Goal: Task Accomplishment & Management: Use online tool/utility

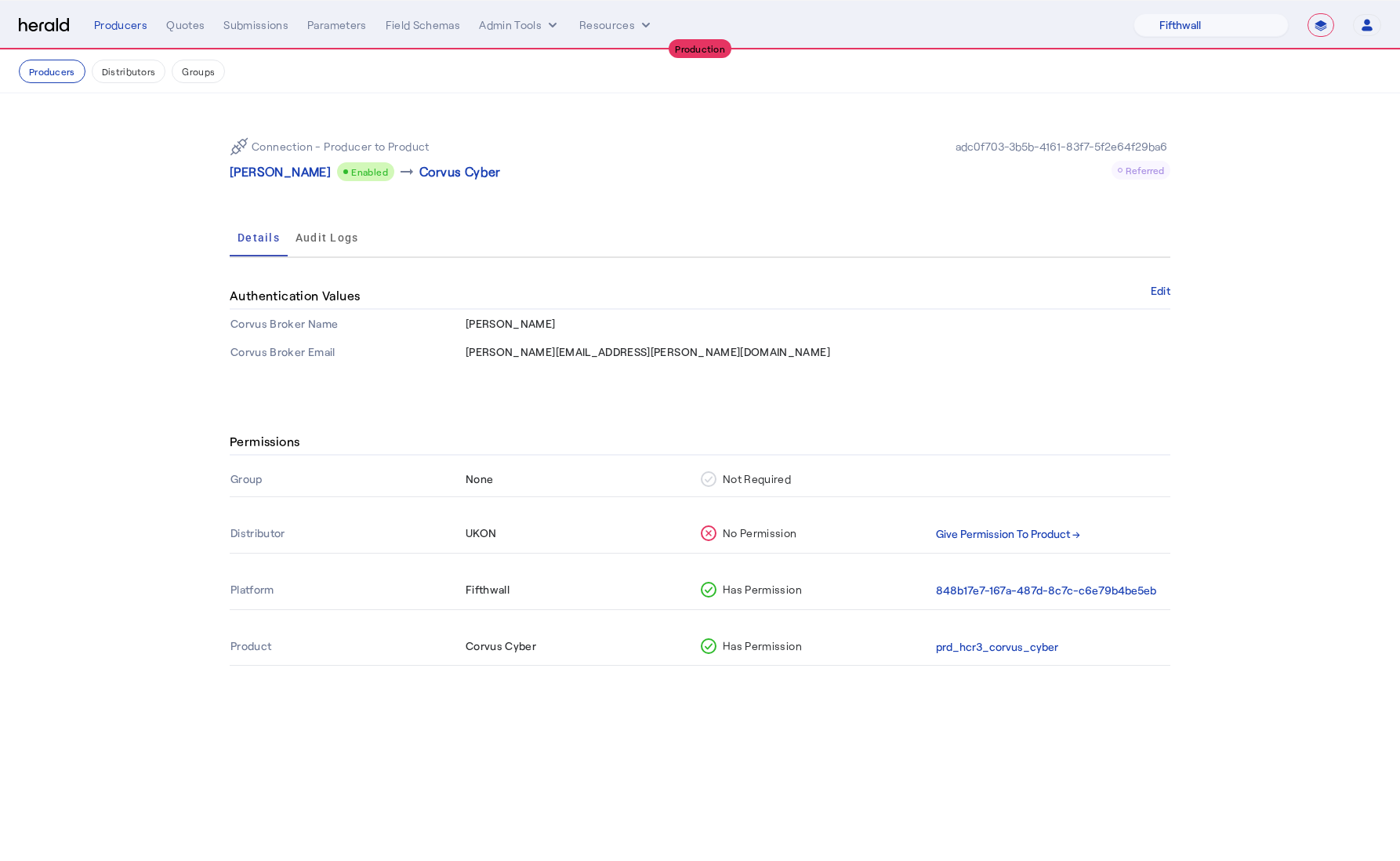
select select "pfm_v94t_fifthwall"
select select "**********"
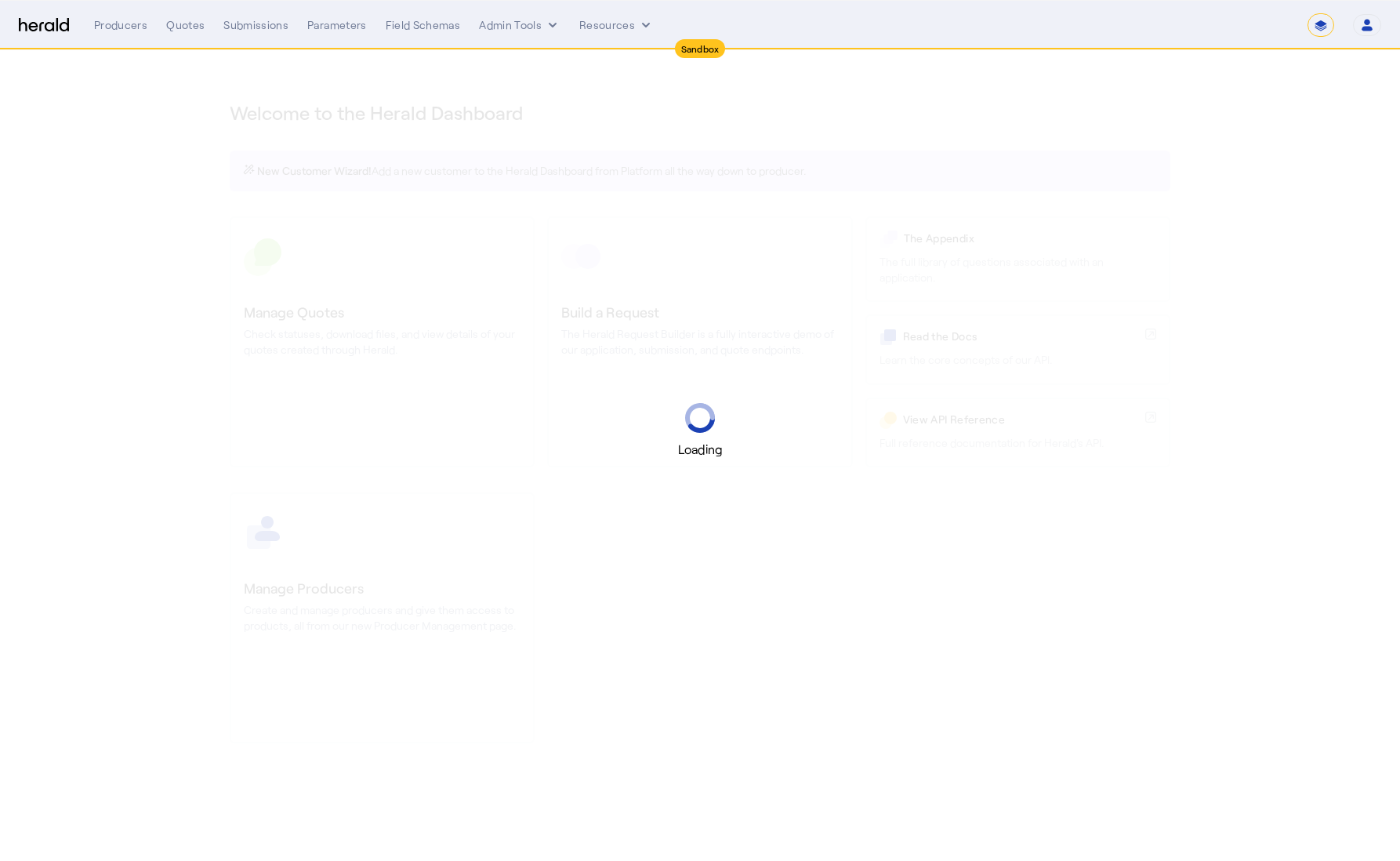
select select "*******"
select select "pfm_2v8p_herald_api"
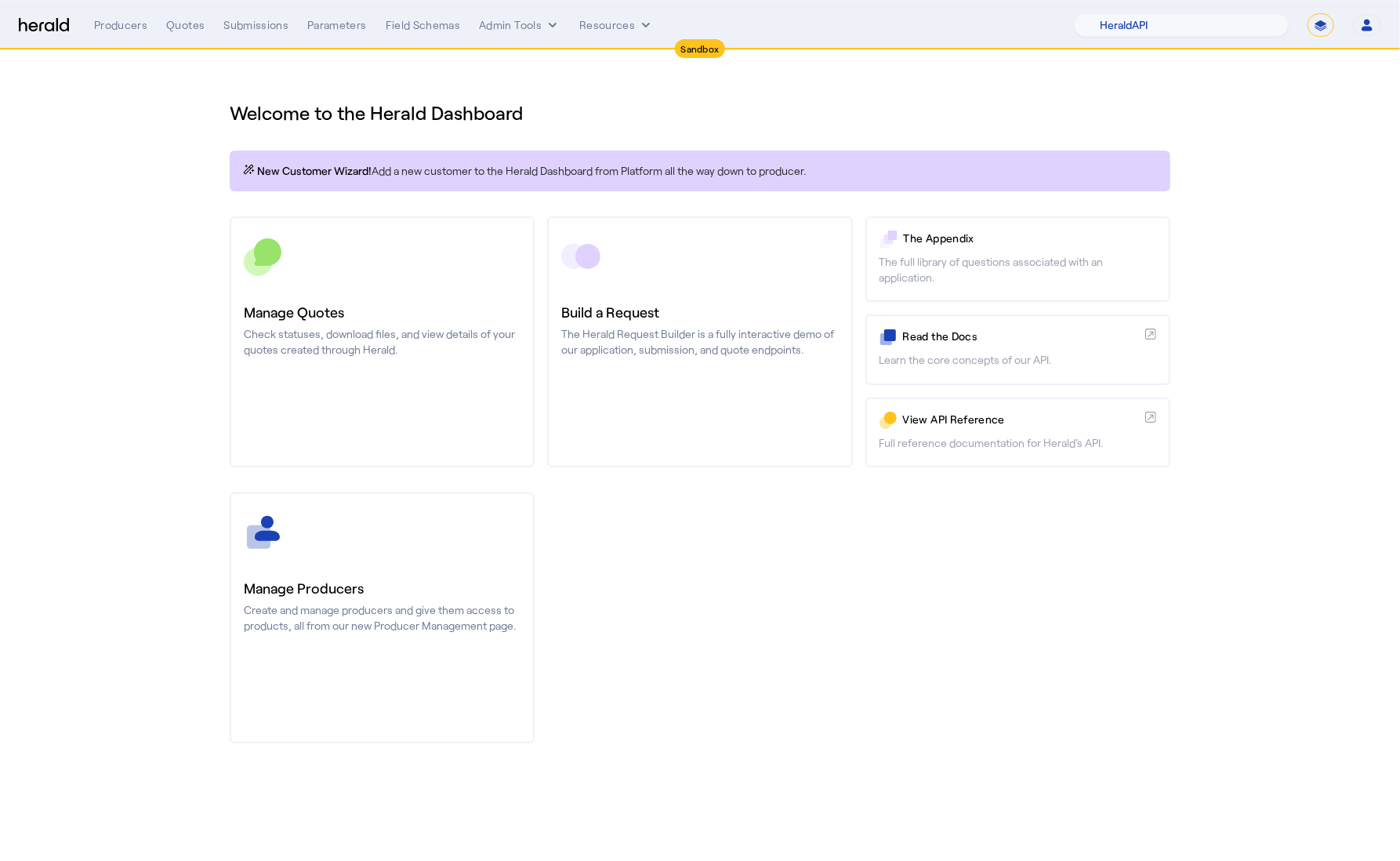
click at [1321, 22] on select "**********" at bounding box center [1320, 25] width 26 height 23
select select "**********"
click at [1308, 14] on select "**********" at bounding box center [1320, 25] width 26 height 23
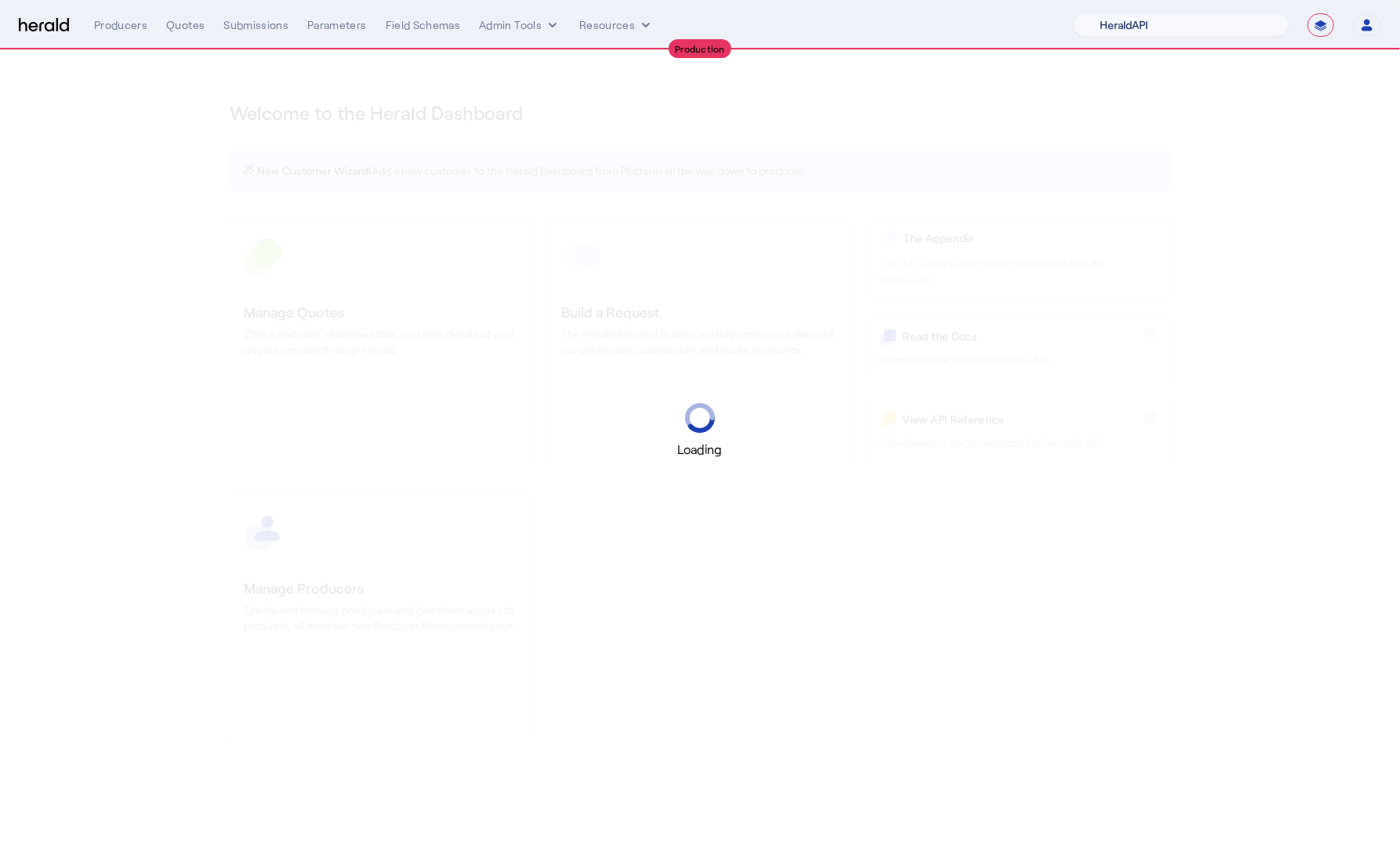
click at [1244, 22] on select "1Fort Acrisure Acturis Affinity Advisors Affinity Risk Agentero AmWins Anzen Ao…" at bounding box center [1181, 25] width 215 height 23
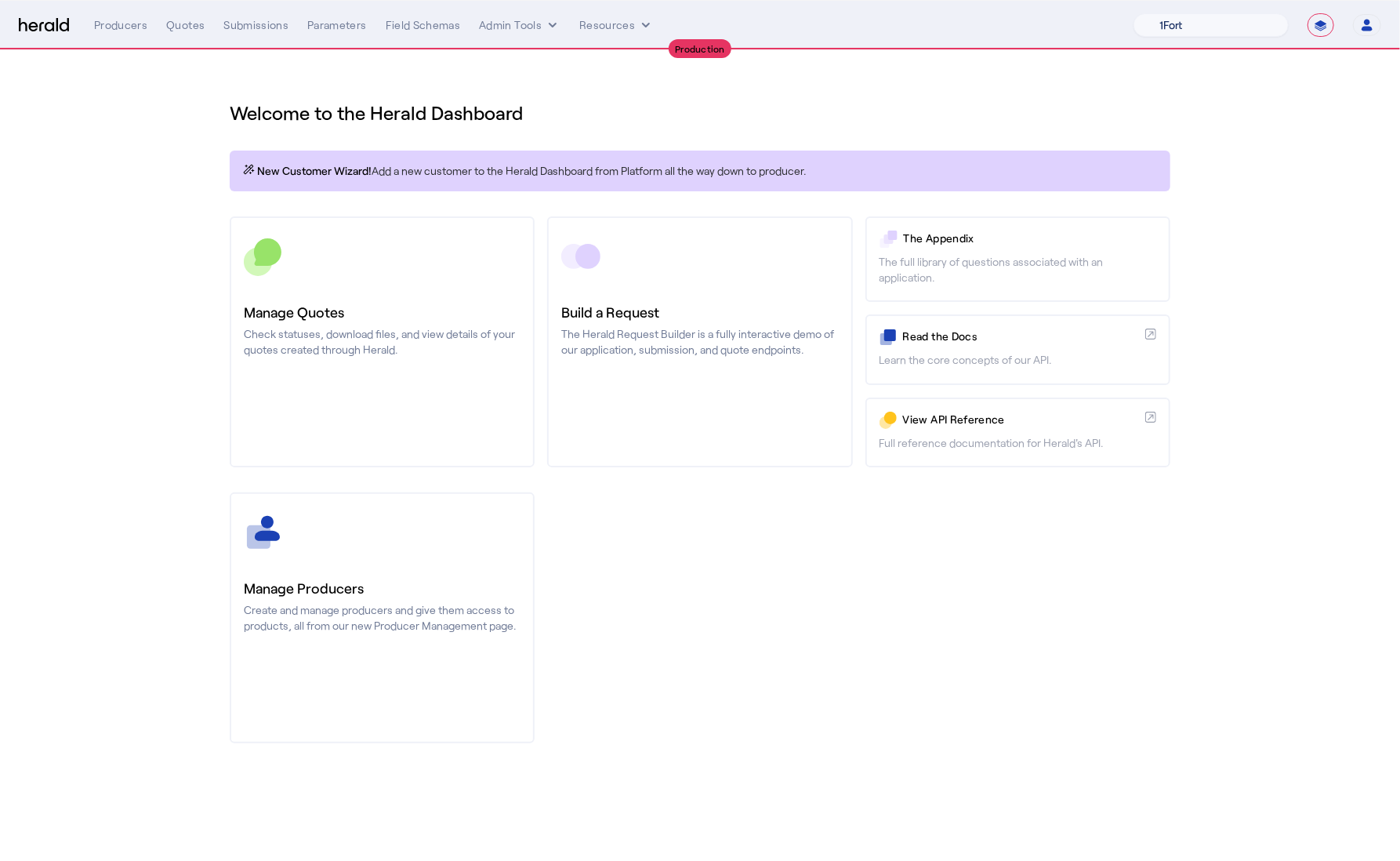
select select "pfm_h3db_crc"
click at [1134, 14] on select "1Fort Affinity Risk Billy BindHQ Bunker CRC Campus Coverage Citadel Fifthwall F…" at bounding box center [1212, 25] width 155 height 23
click at [341, 276] on div "You are now impersonating the CRC platform." at bounding box center [700, 430] width 1400 height 861
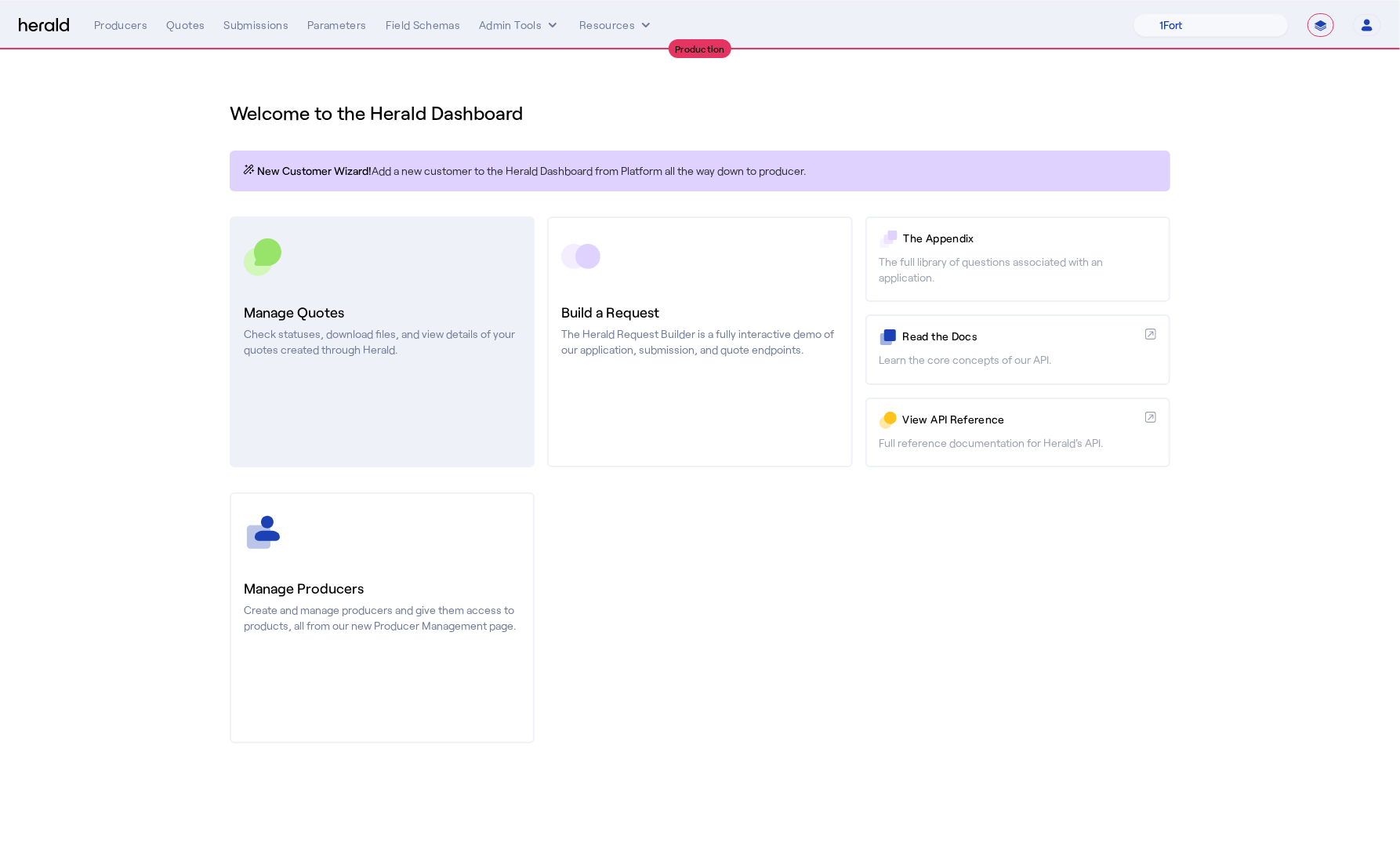
click at [417, 314] on h3 "Manage Quotes" at bounding box center [382, 312] width 277 height 22
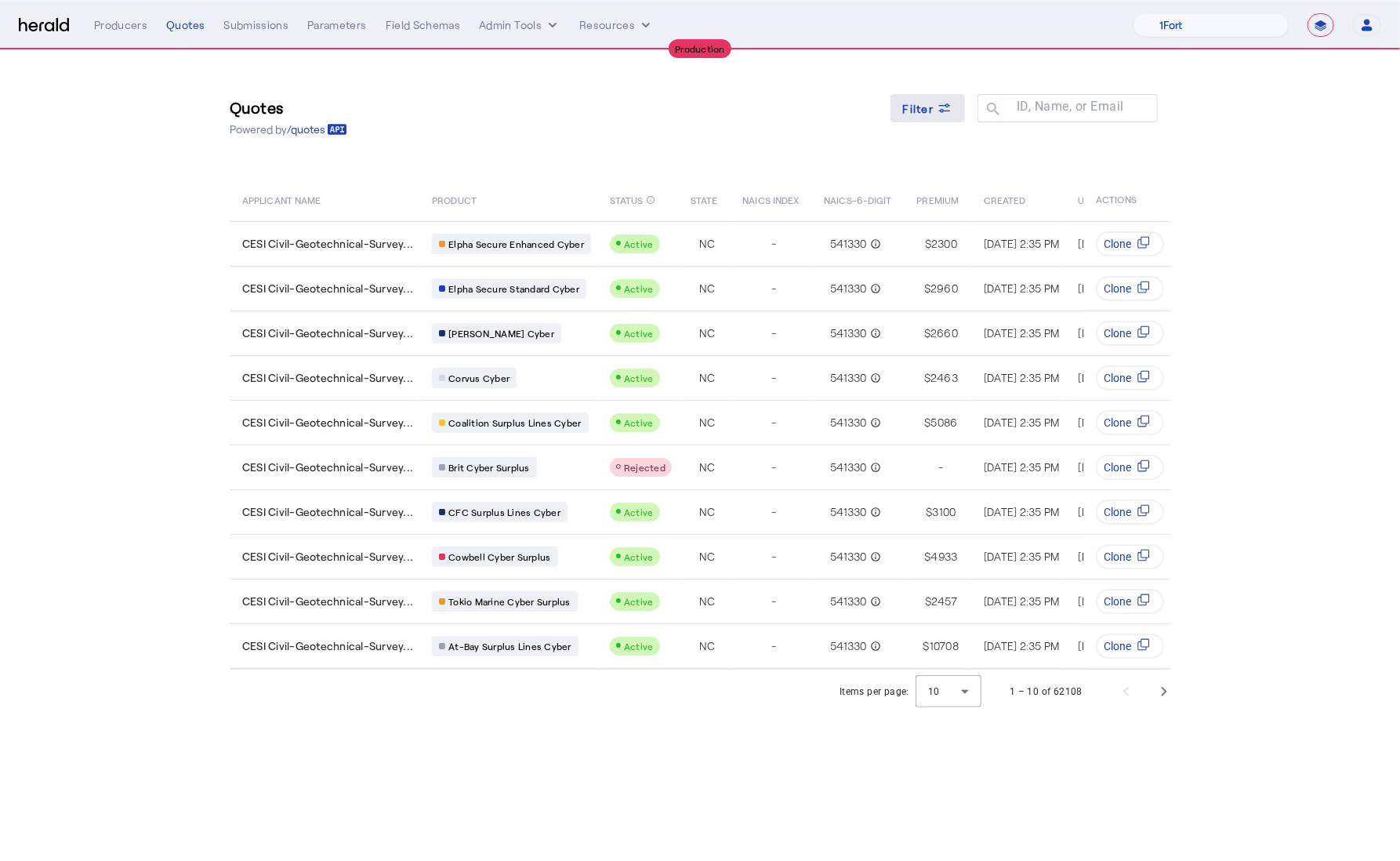
click at [929, 104] on span "Filter" at bounding box center [918, 108] width 31 height 17
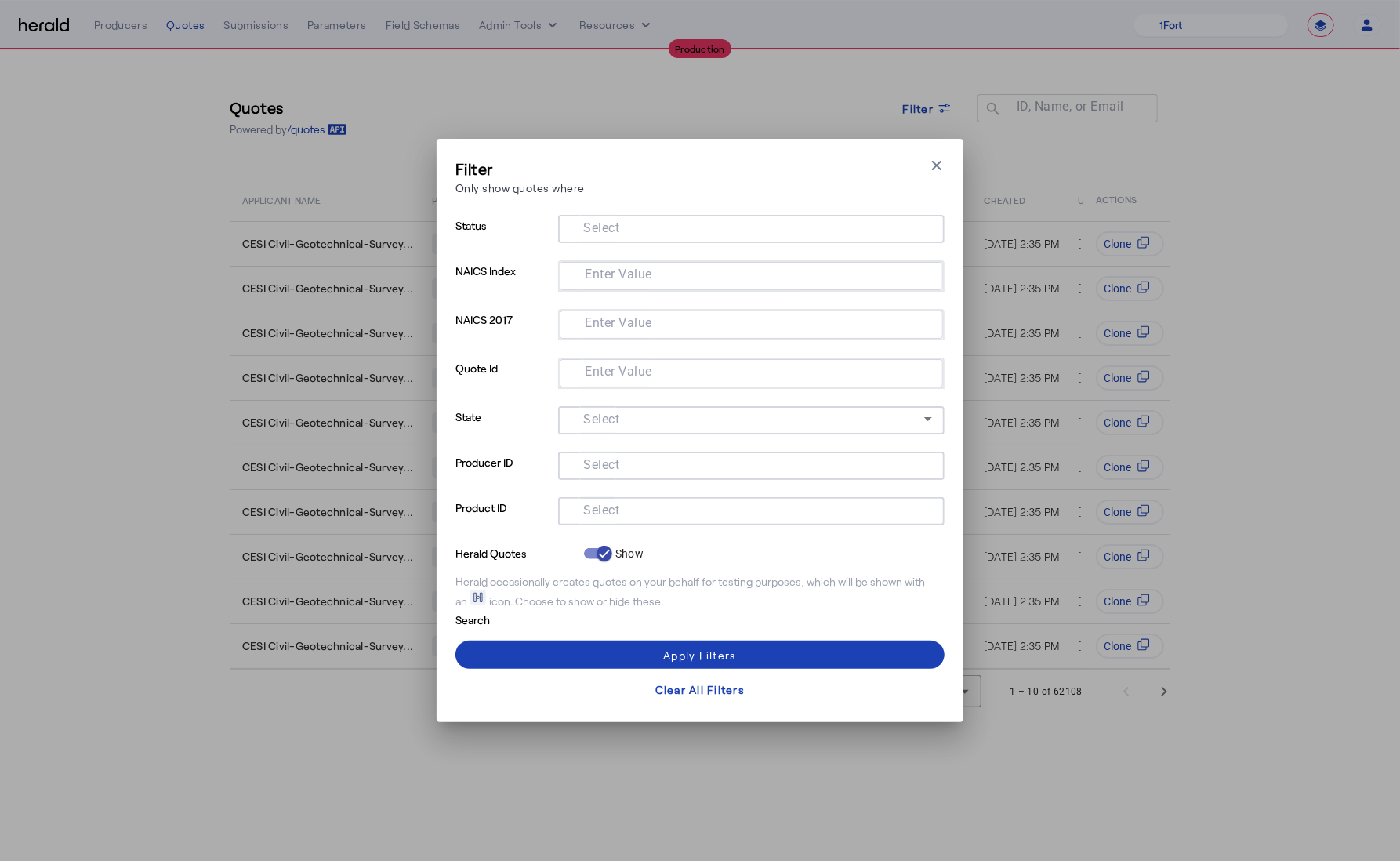
click at [640, 471] on input "Select" at bounding box center [749, 463] width 355 height 18
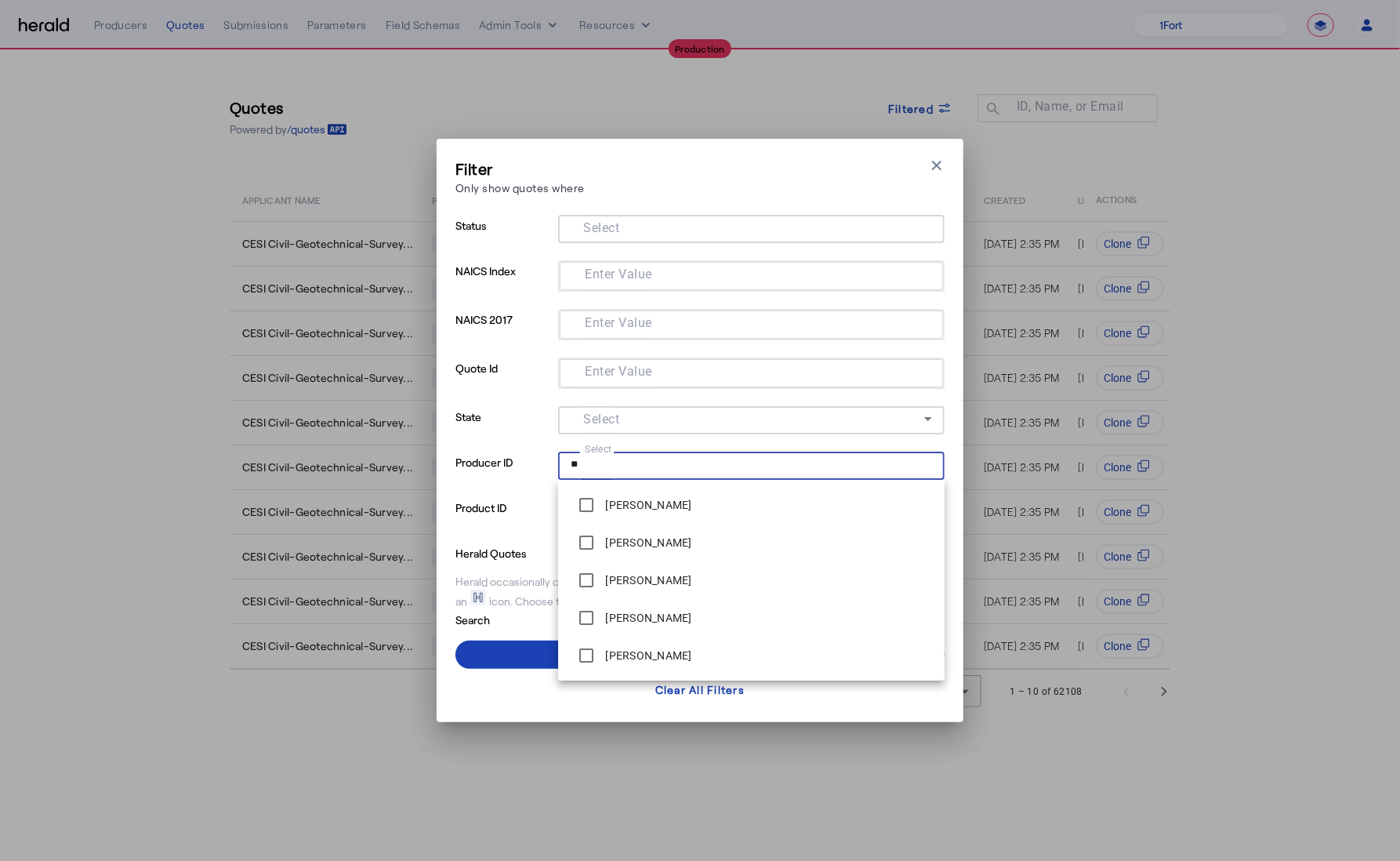
type input "*"
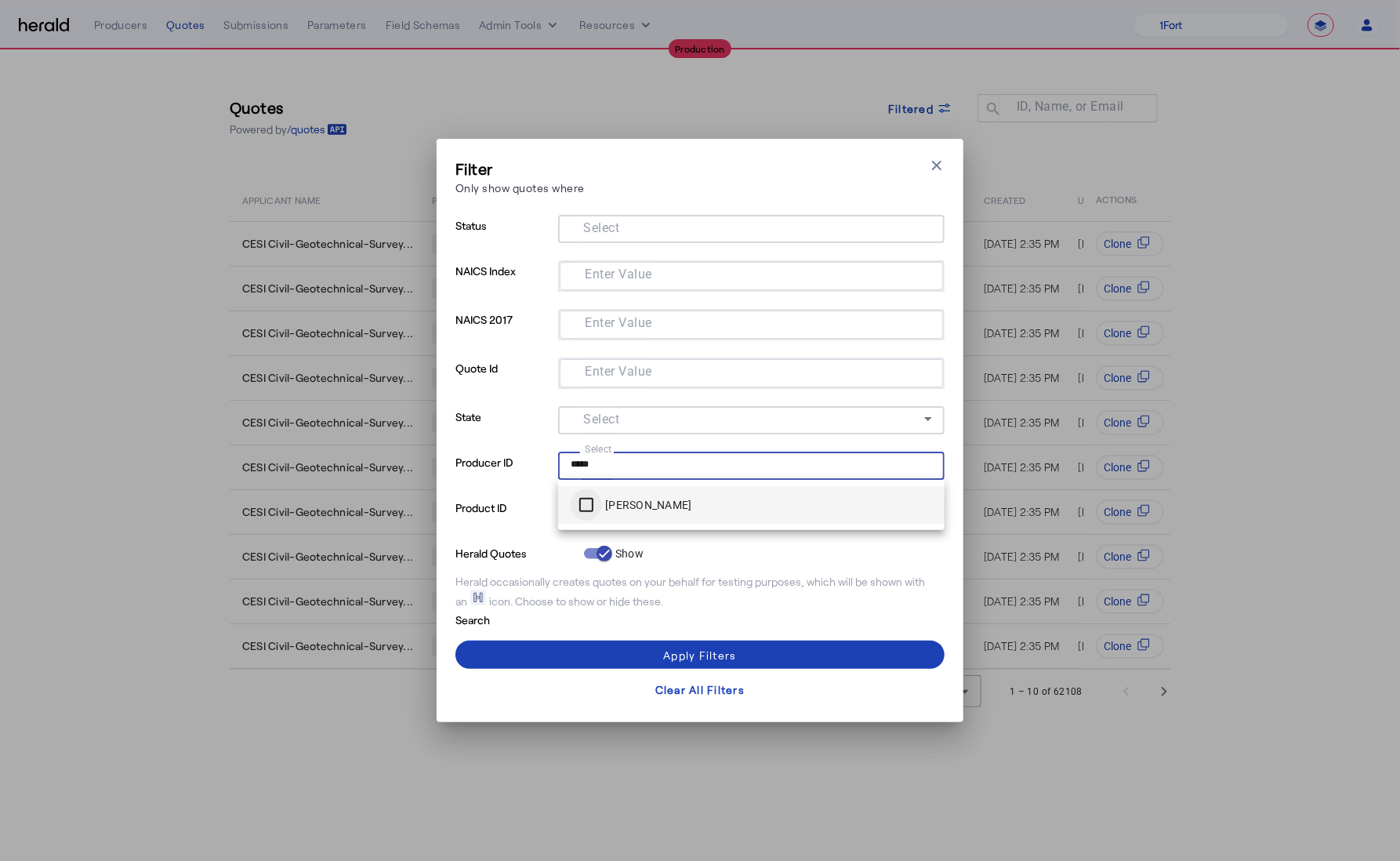
type input "*****"
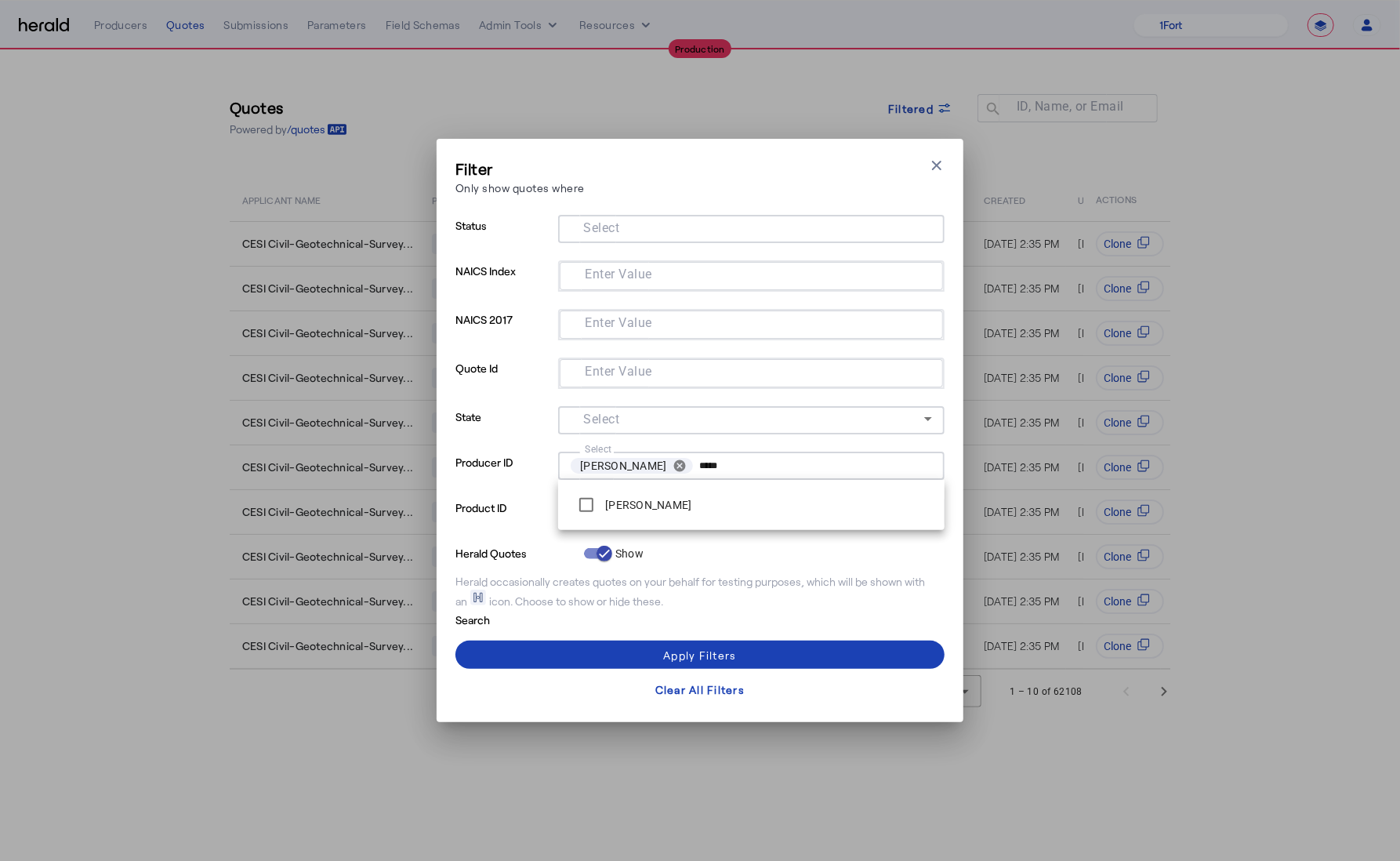
click at [500, 510] on p "Product ID" at bounding box center [503, 519] width 96 height 46
click at [615, 506] on mat-label "Select" at bounding box center [601, 510] width 36 height 15
click at [615, 506] on input "Select" at bounding box center [749, 509] width 355 height 18
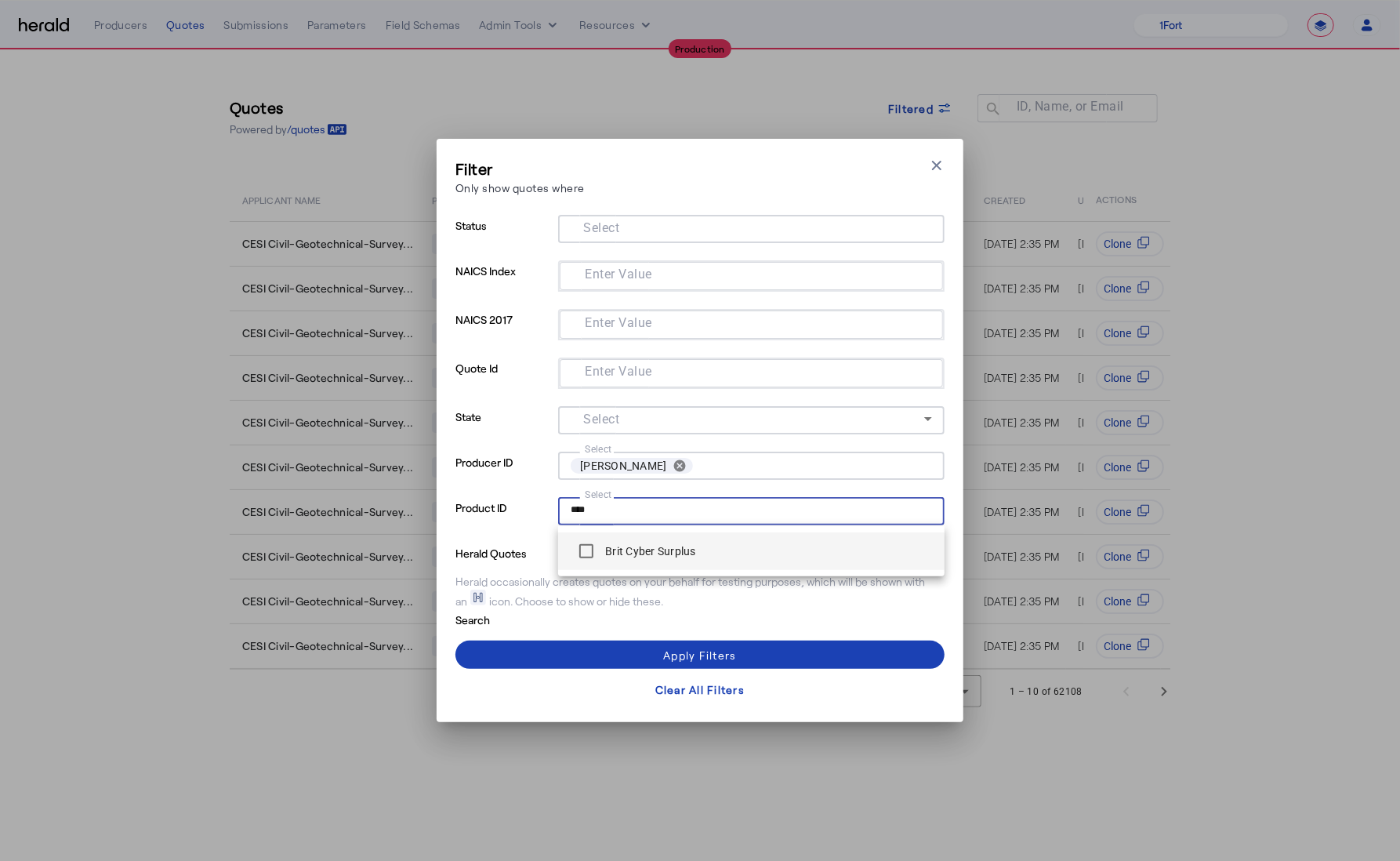
type input "****"
click at [613, 548] on label "Brit Cyber Surplus" at bounding box center [649, 551] width 94 height 16
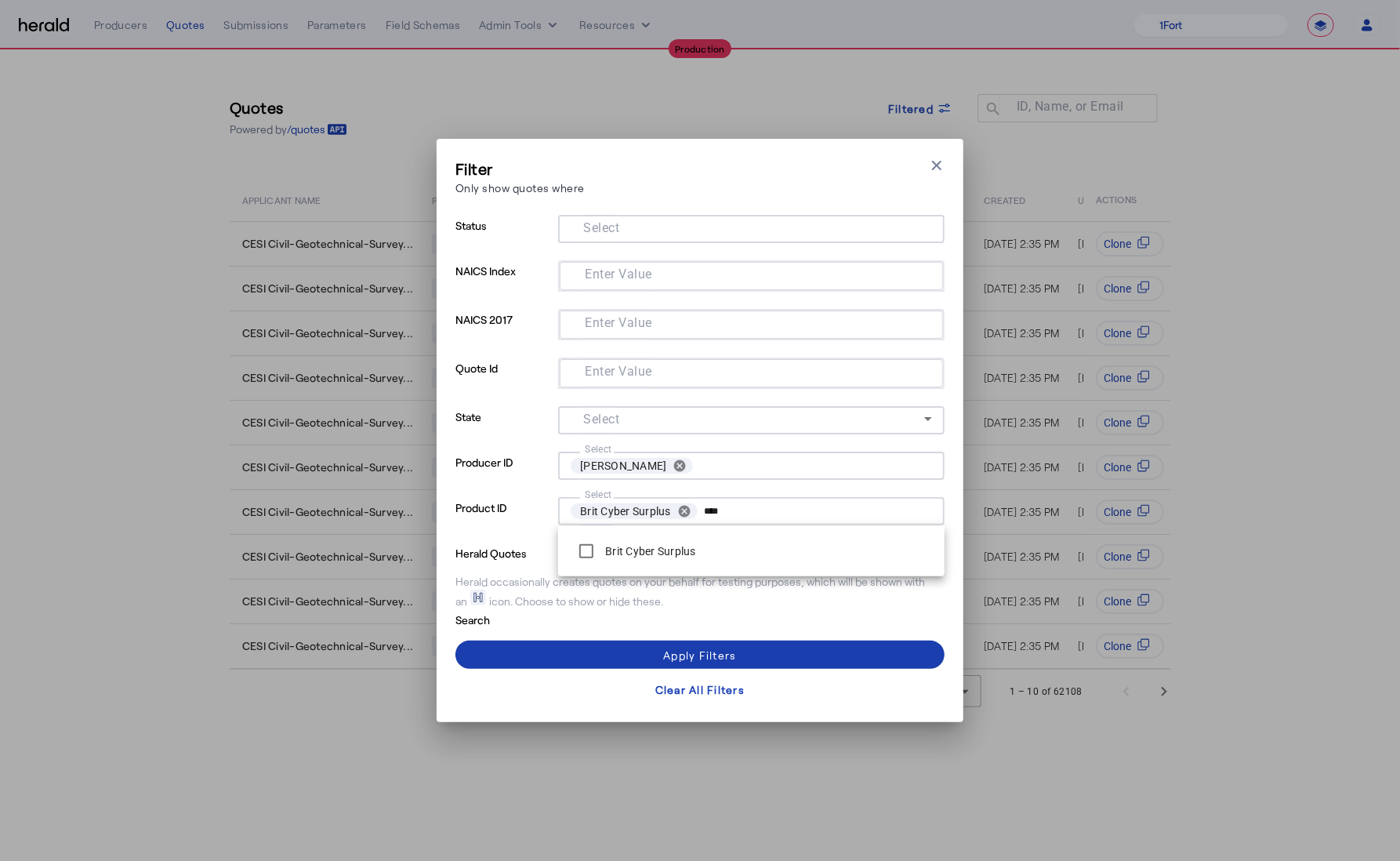
click at [646, 651] on span at bounding box center [700, 654] width 489 height 38
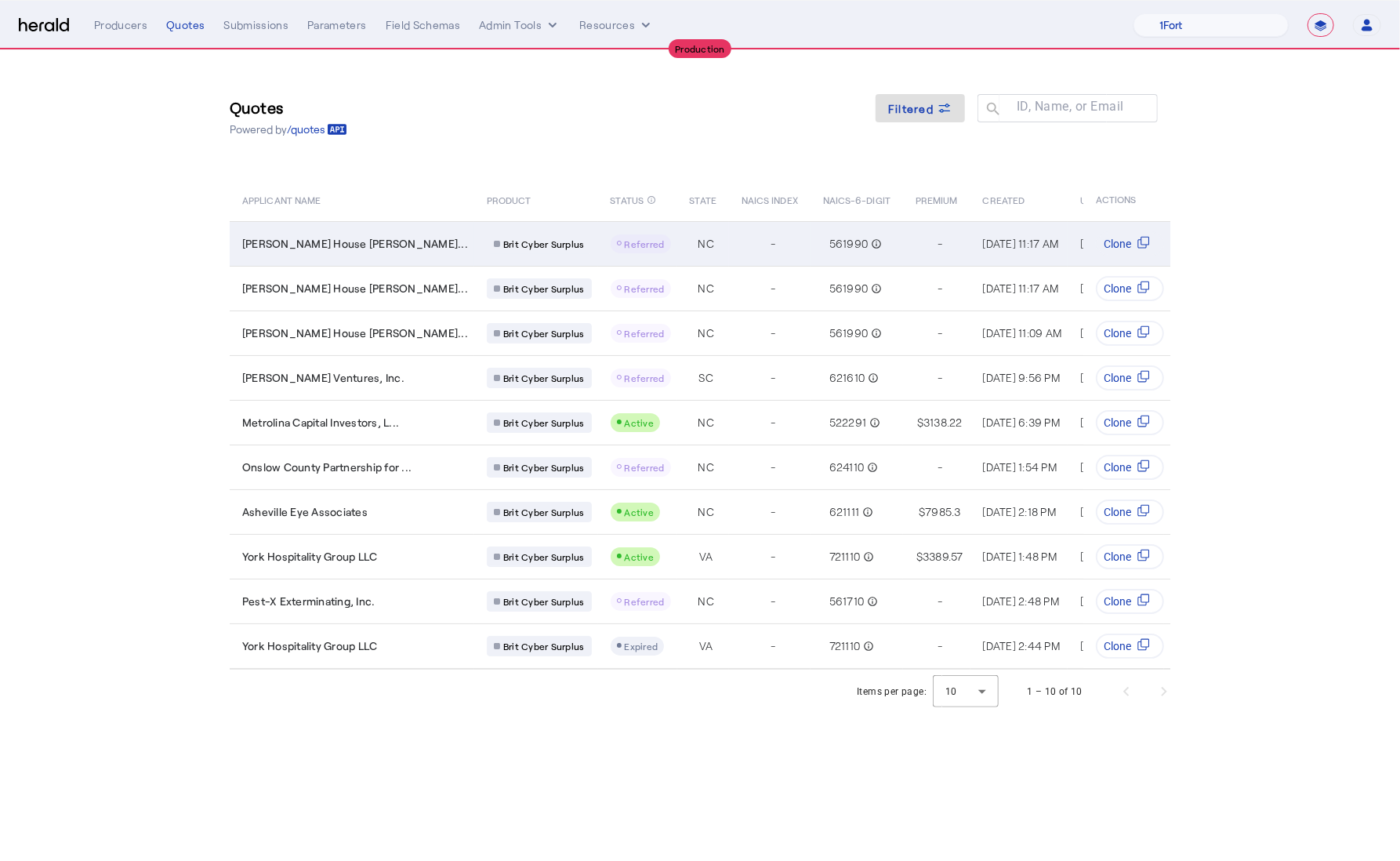
click at [678, 232] on td "NC" at bounding box center [703, 244] width 51 height 45
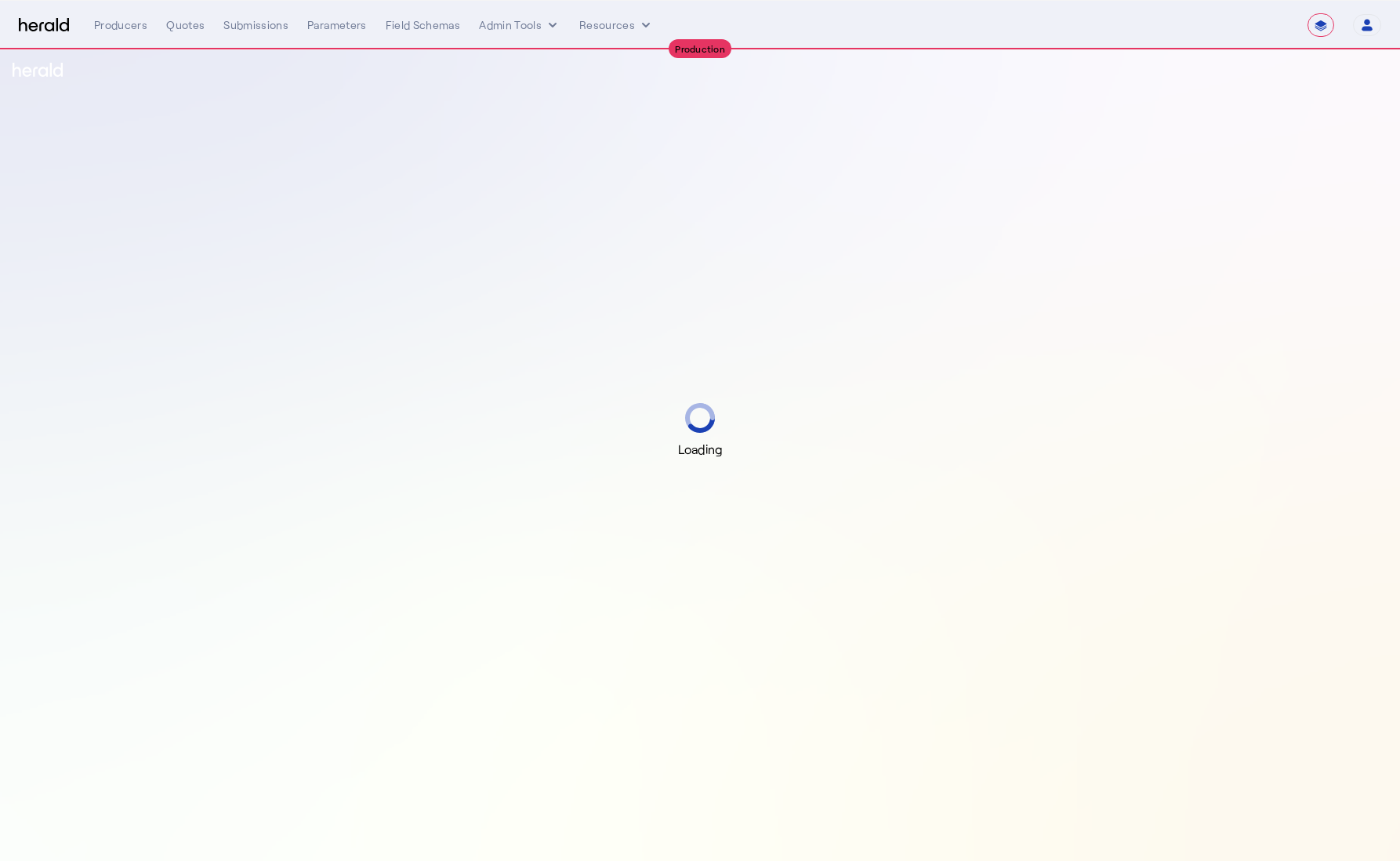
select select "**********"
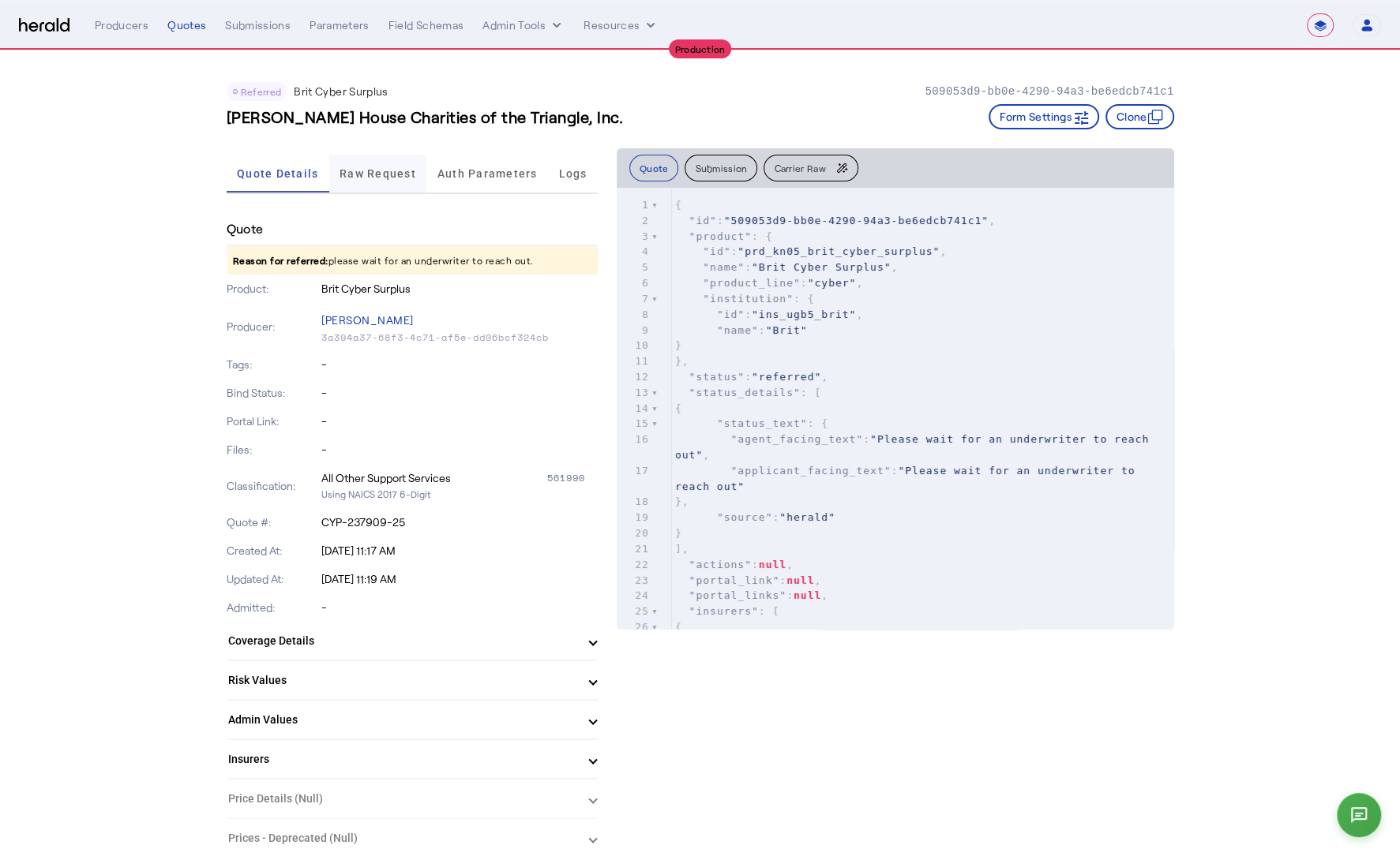
click at [385, 170] on span "Raw Request" at bounding box center [377, 173] width 76 height 11
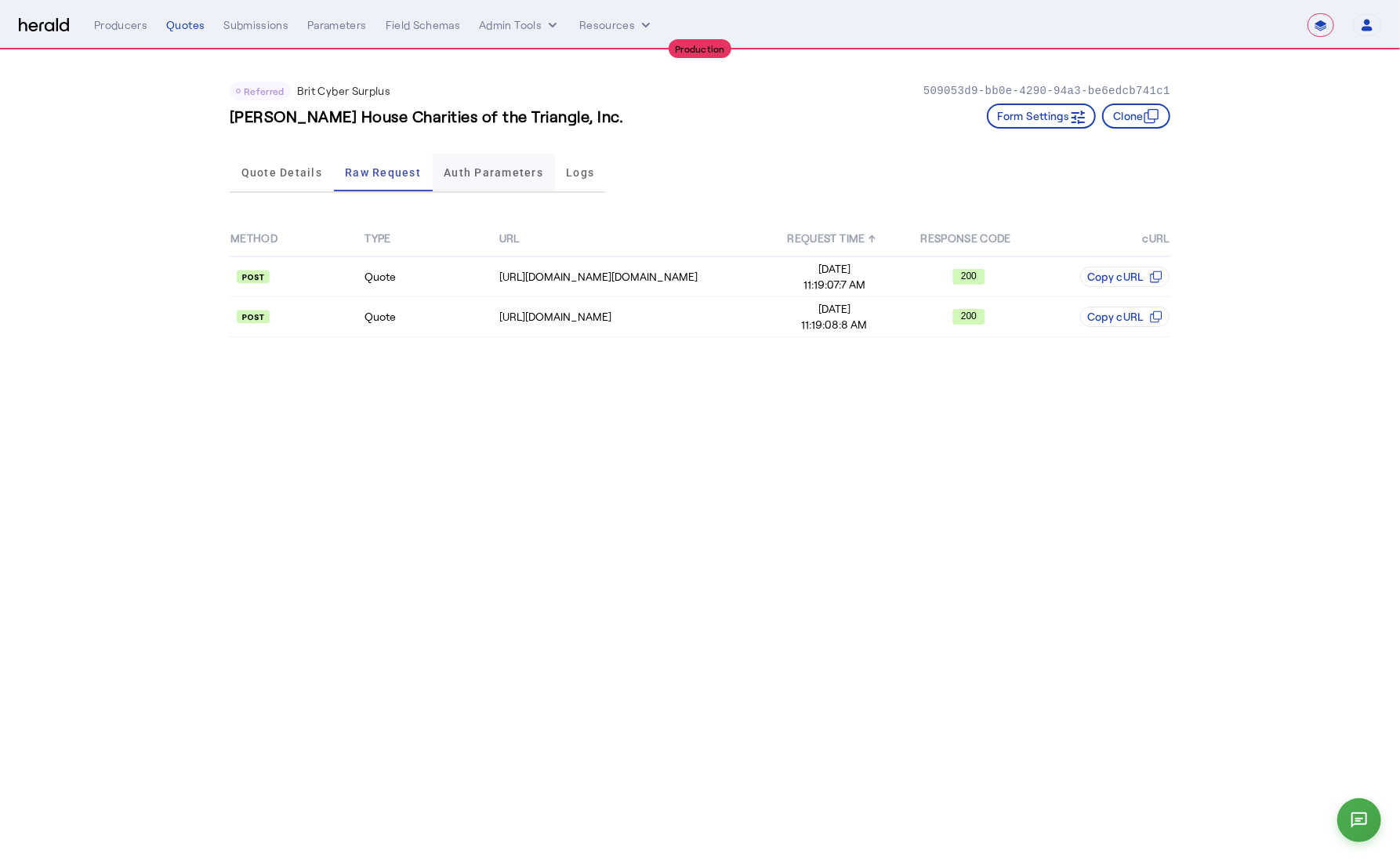
click at [502, 175] on span "Auth Parameters" at bounding box center [493, 172] width 100 height 11
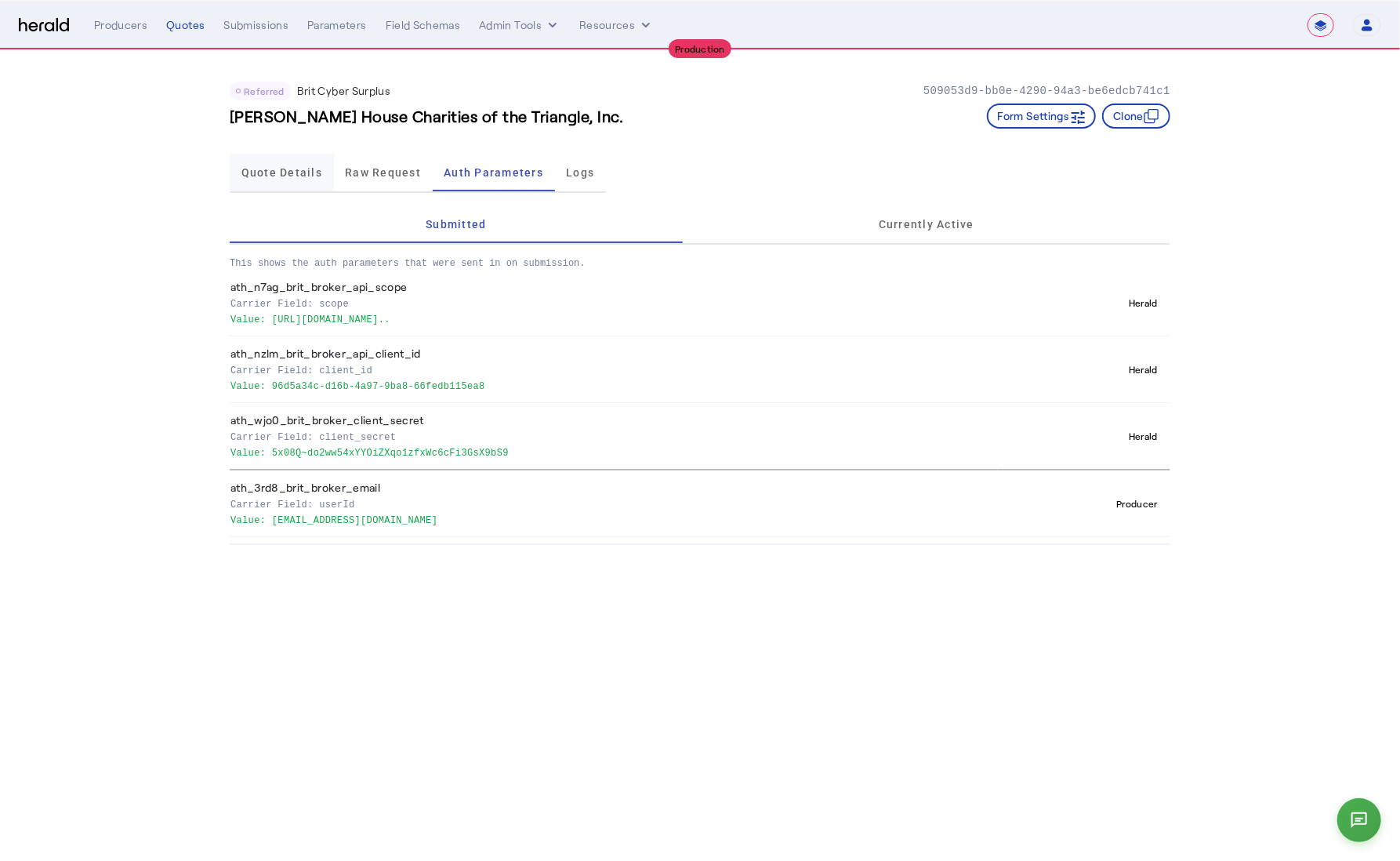
click at [286, 173] on span "Quote Details" at bounding box center [282, 172] width 81 height 11
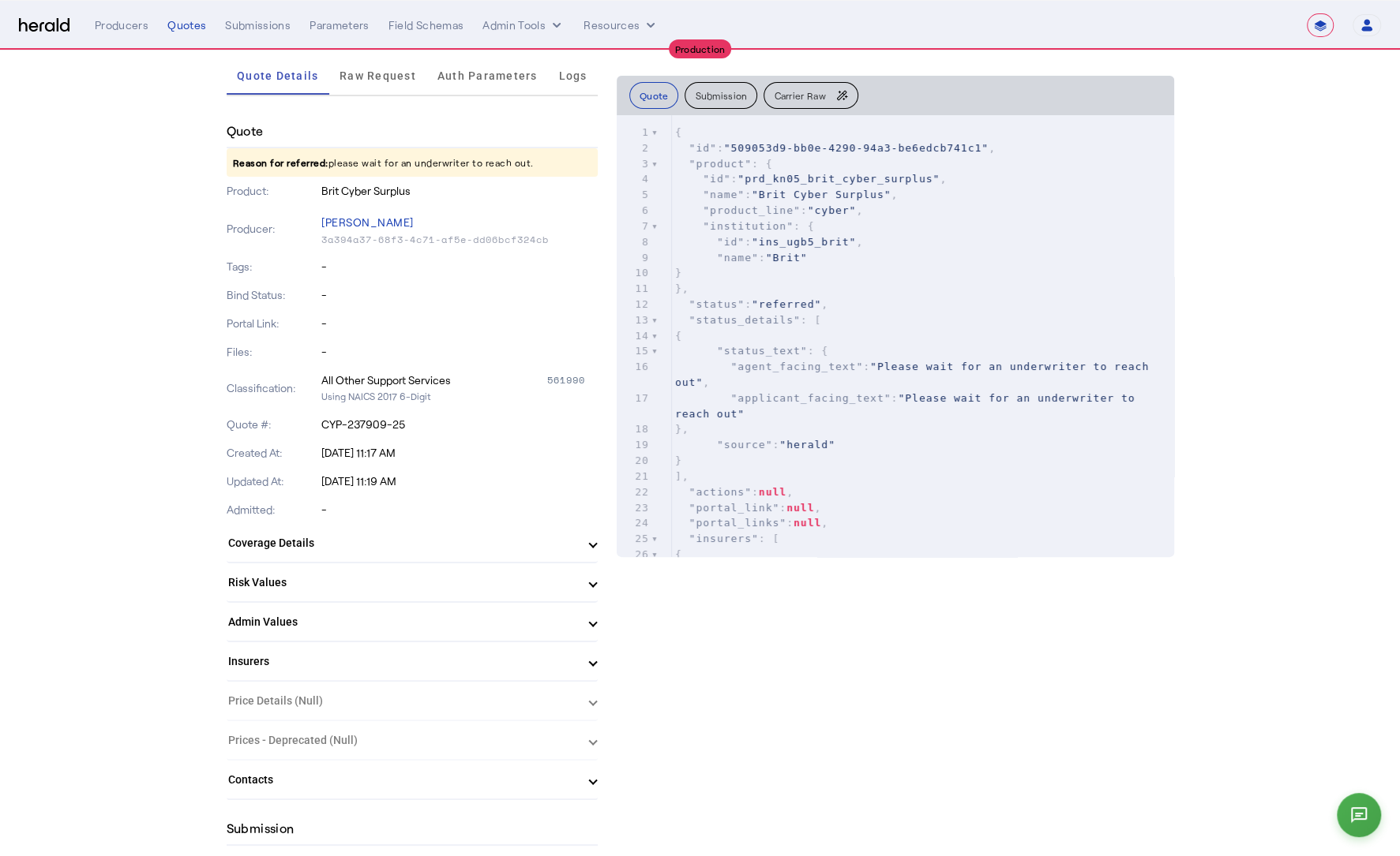
scroll to position [821, 0]
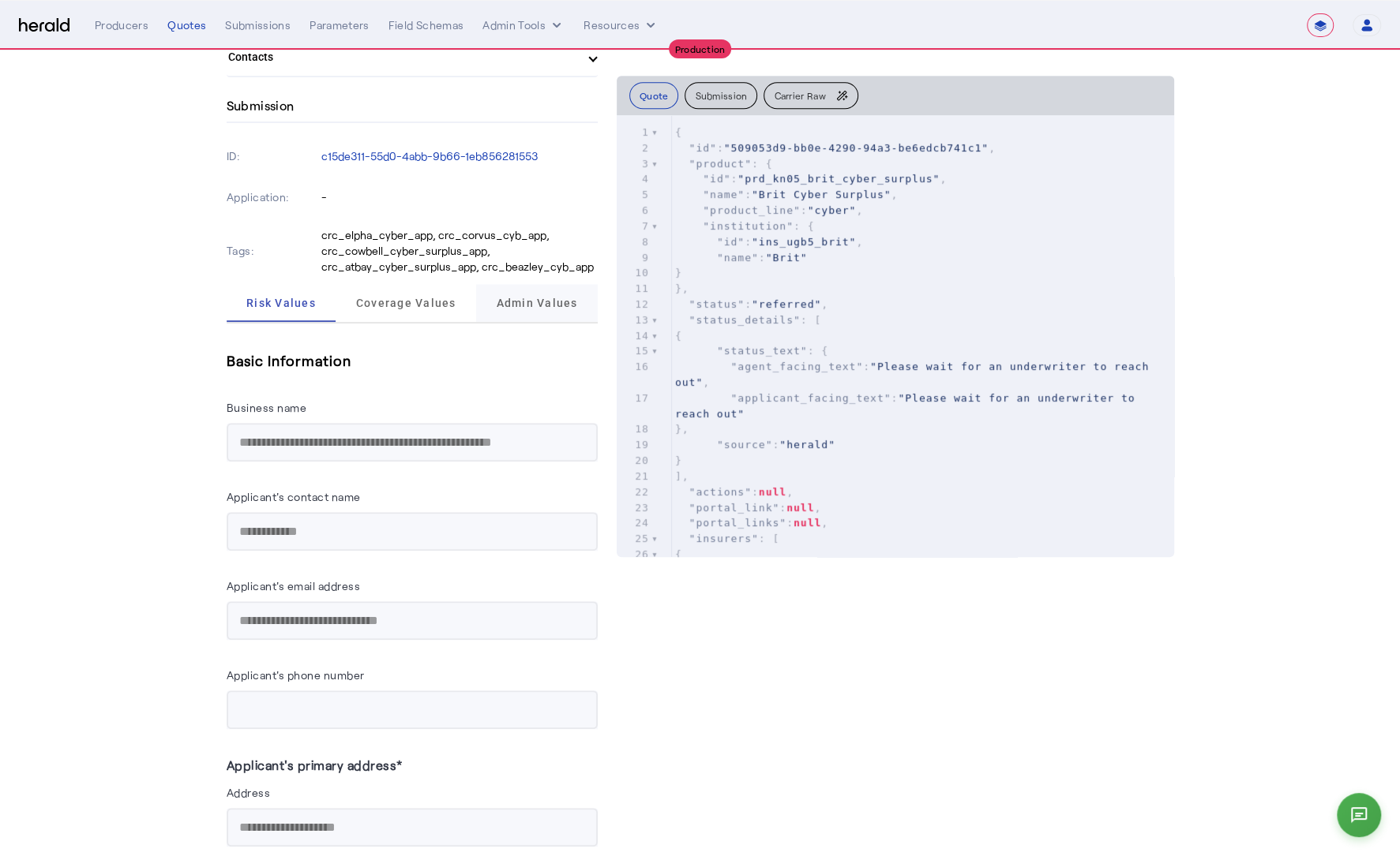
click at [561, 301] on span "Admin Values" at bounding box center [536, 302] width 81 height 11
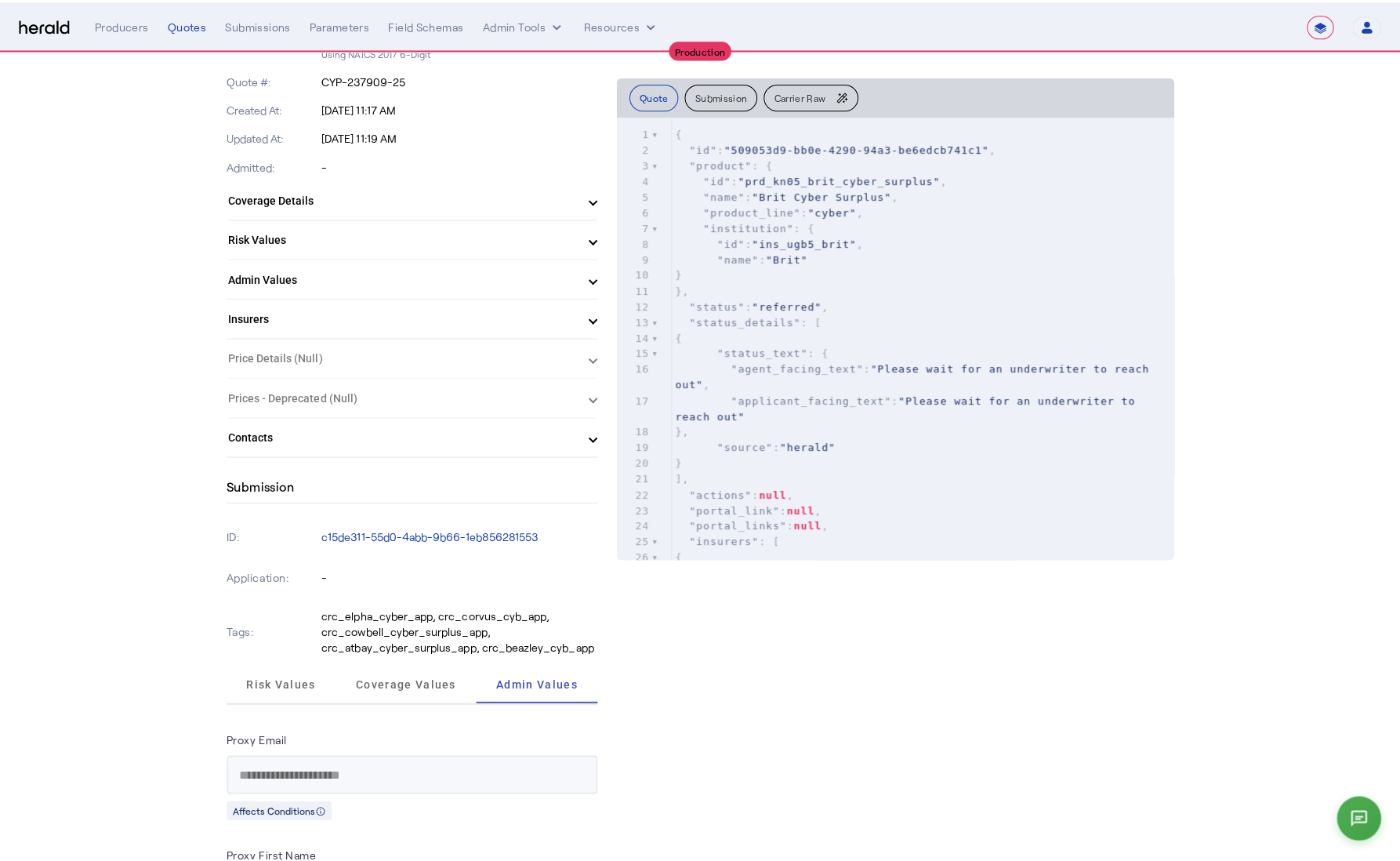
scroll to position [0, 0]
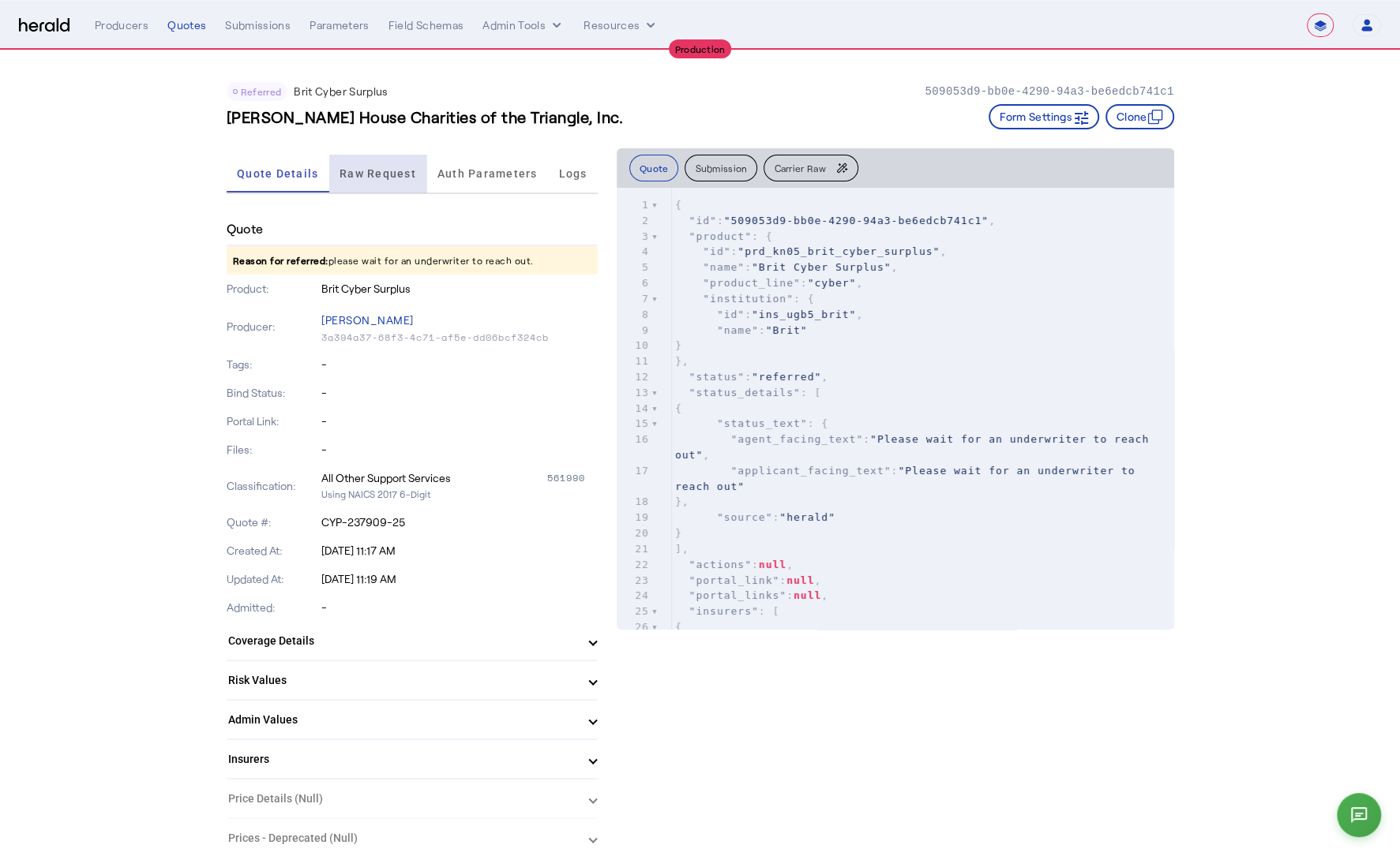
click at [370, 174] on span "Raw Request" at bounding box center [377, 173] width 76 height 11
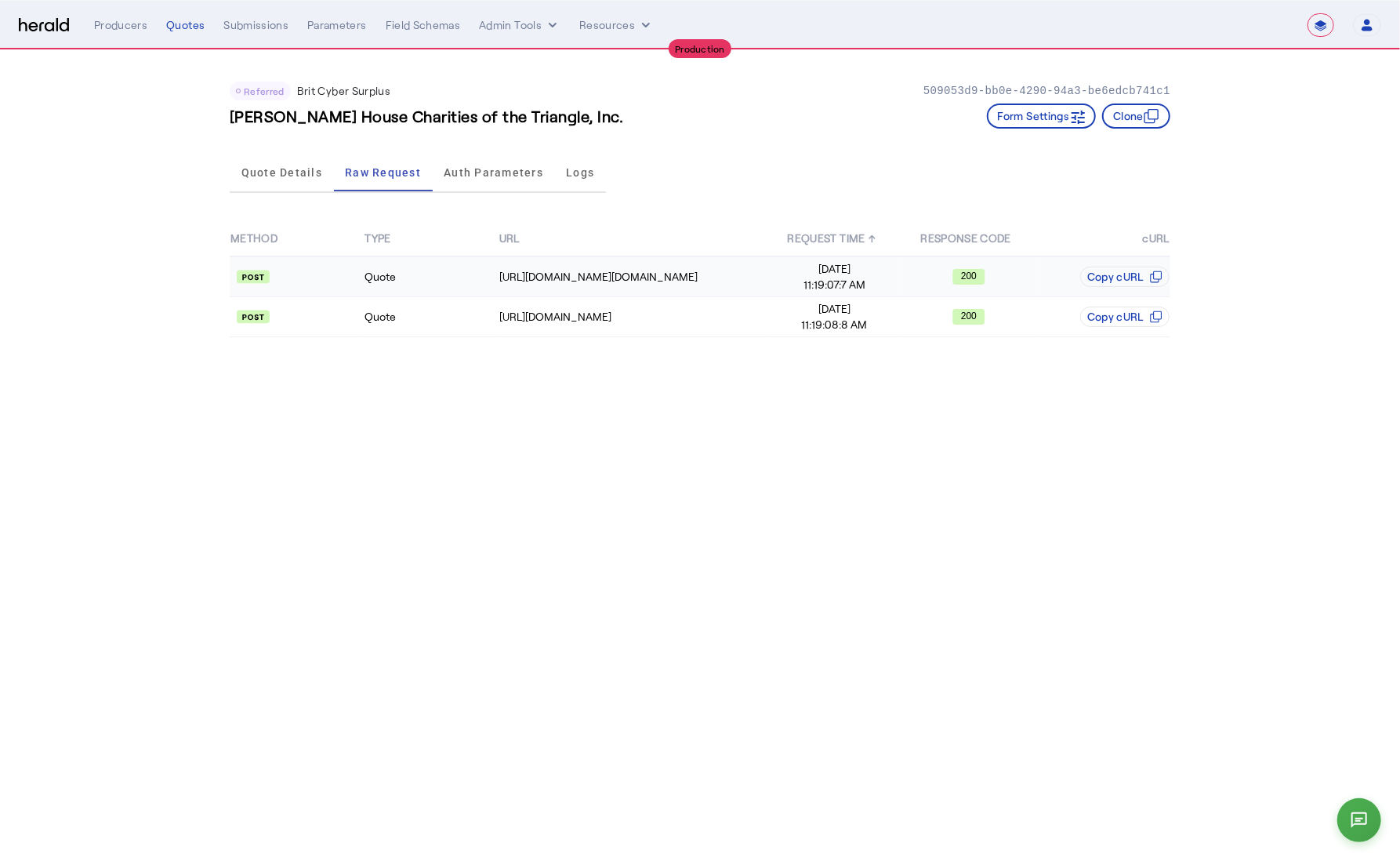
click at [462, 279] on td "Quote" at bounding box center [431, 277] width 134 height 41
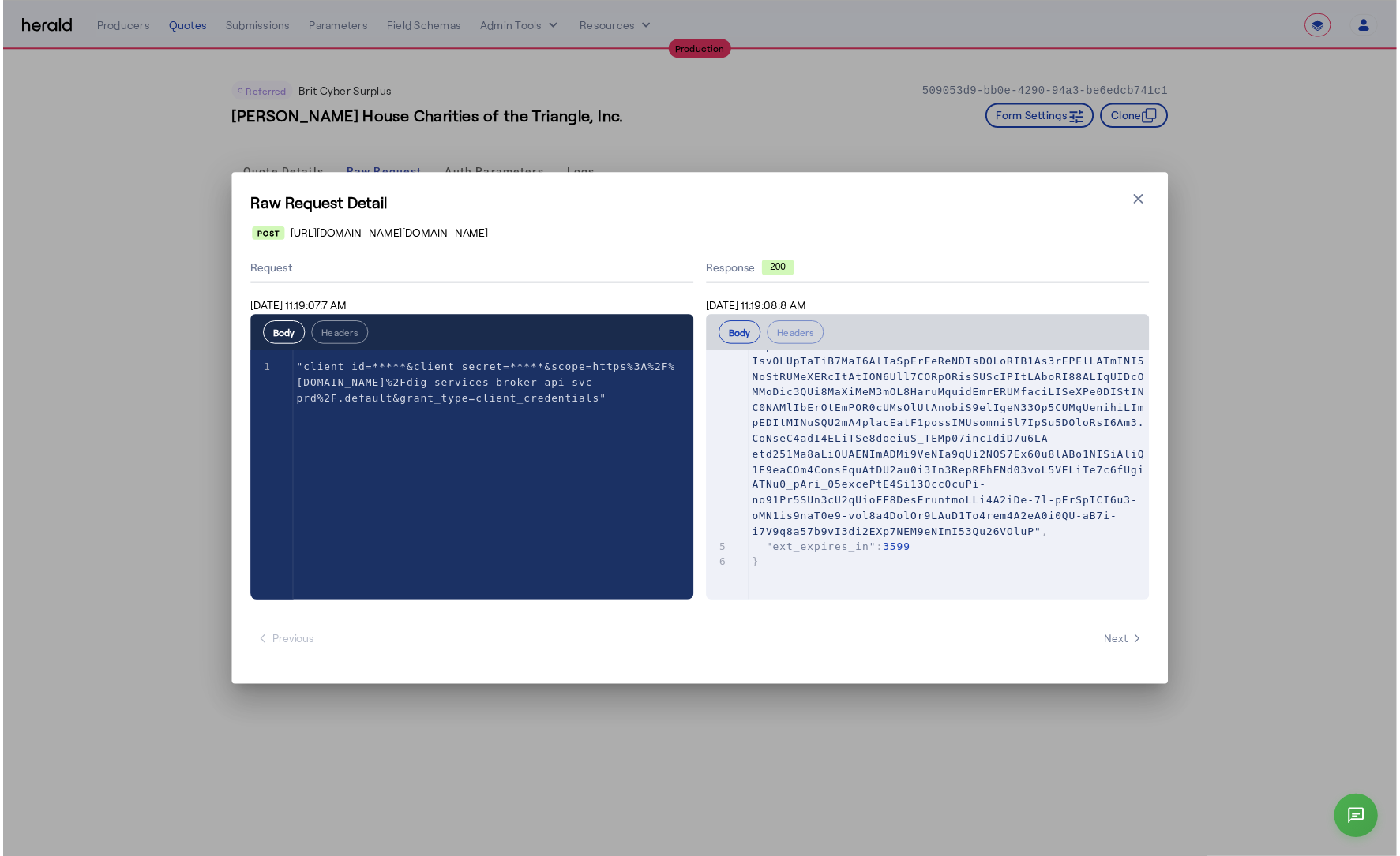
scroll to position [278, 0]
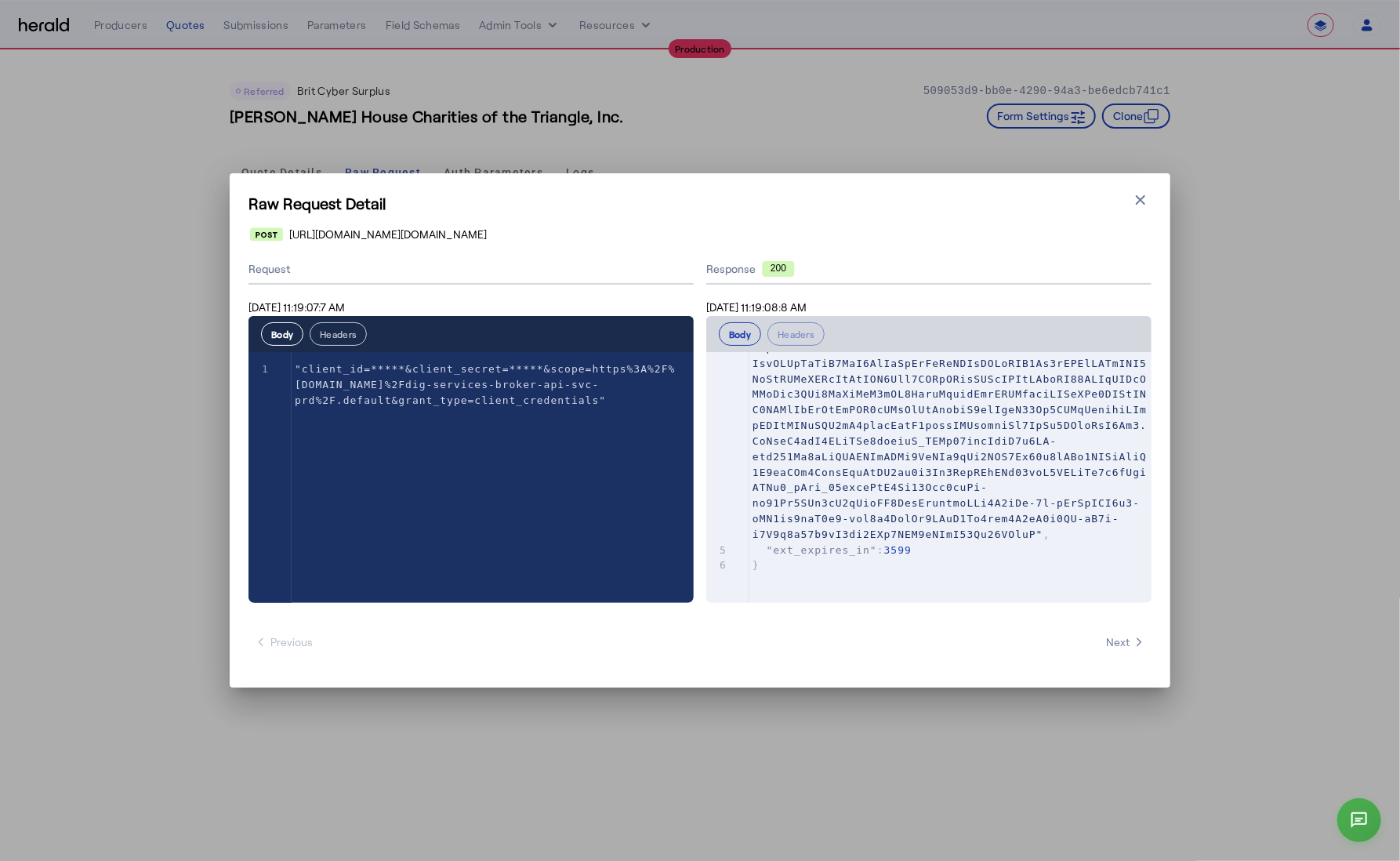
click at [336, 336] on button "Headers" at bounding box center [338, 334] width 57 height 23
click at [282, 332] on button "Body" at bounding box center [283, 334] width 43 height 23
click at [1151, 201] on div "Raw Request Detail Close modal [URL][DOMAIN_NAME][DOMAIN_NAME] Request [DATE] 1…" at bounding box center [700, 430] width 941 height 514
click at [1145, 201] on icon "button" at bounding box center [1141, 200] width 16 height 16
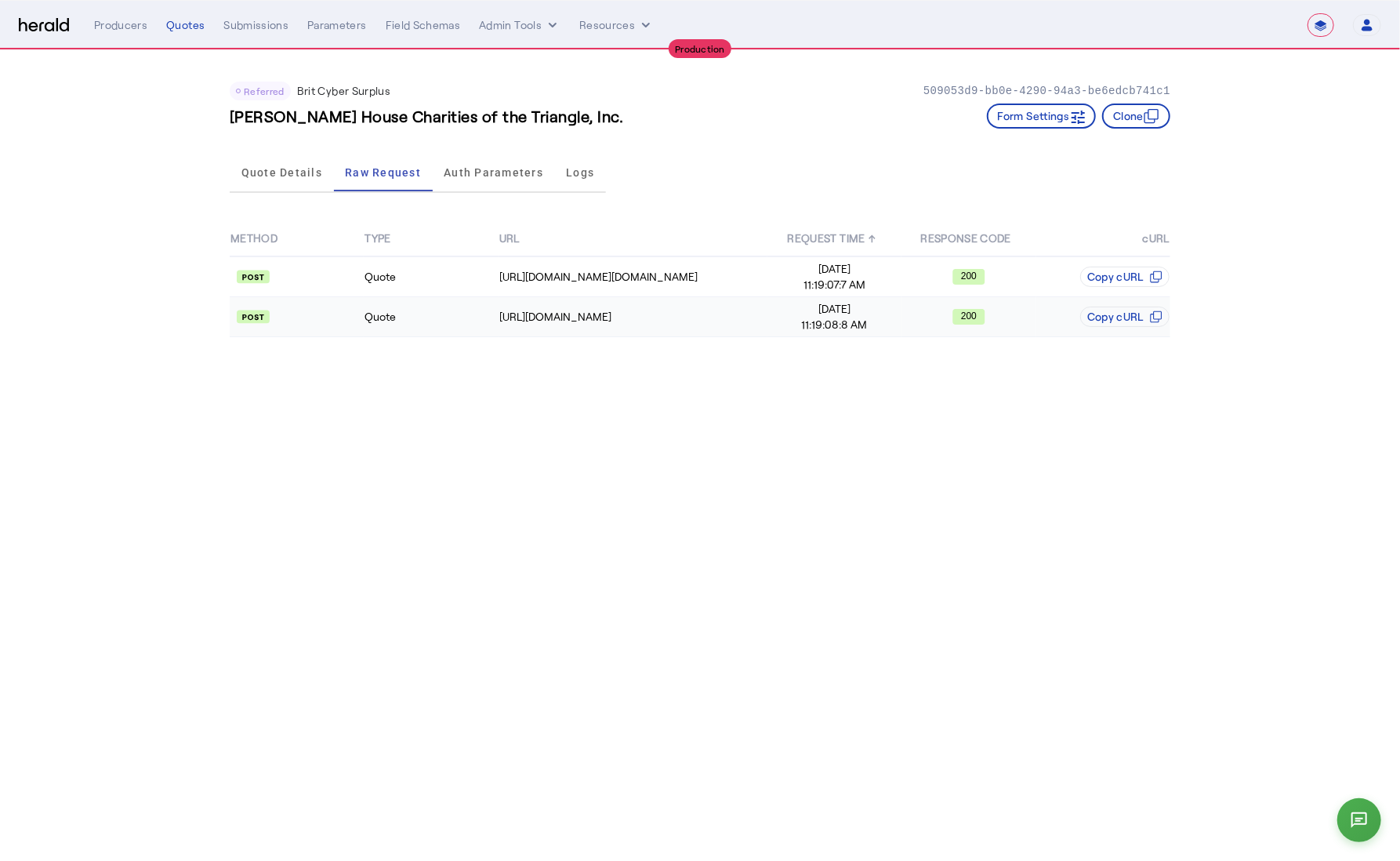
click at [459, 313] on td "Quote" at bounding box center [431, 316] width 134 height 40
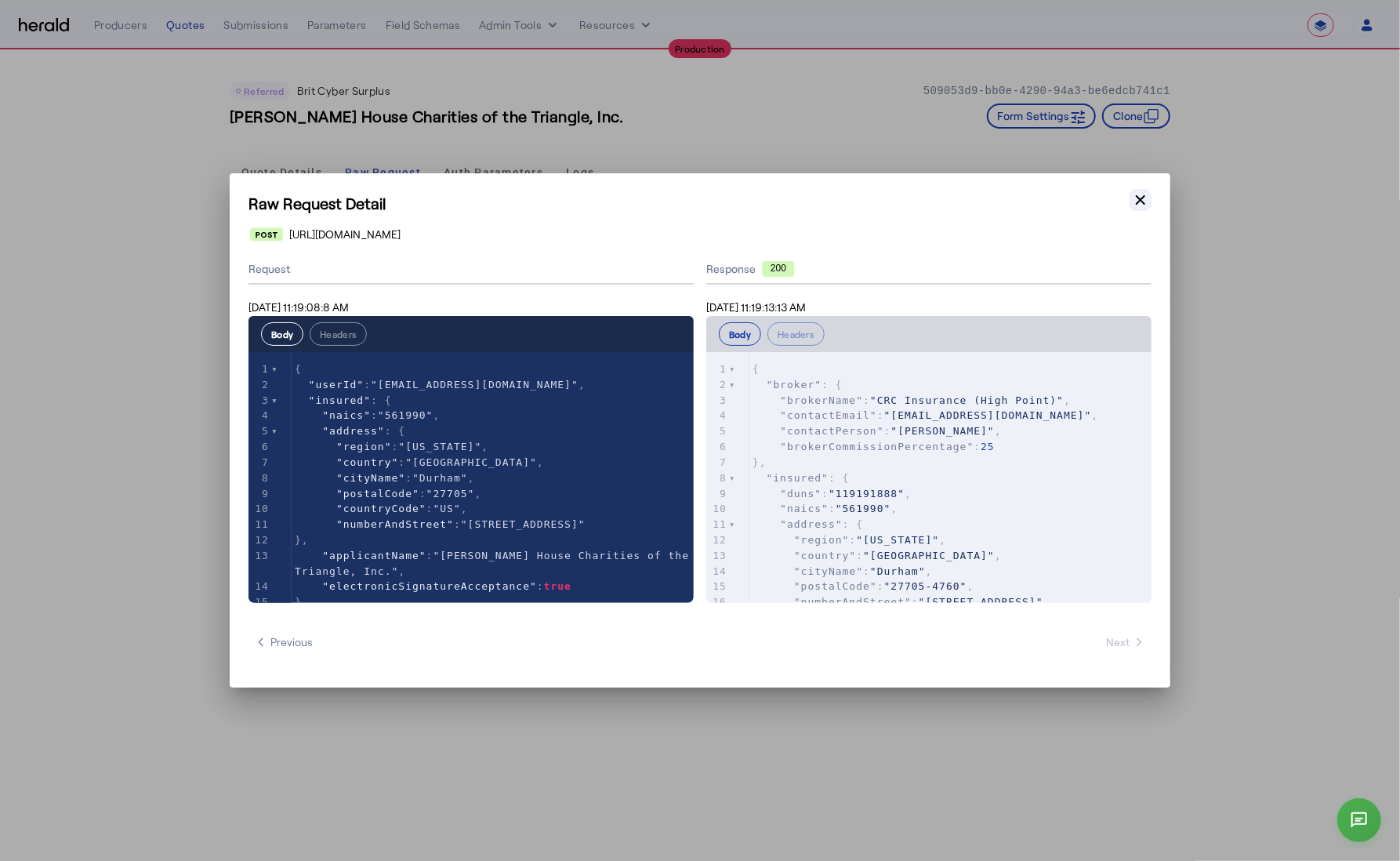
click at [1148, 202] on icon "button" at bounding box center [1141, 200] width 16 height 16
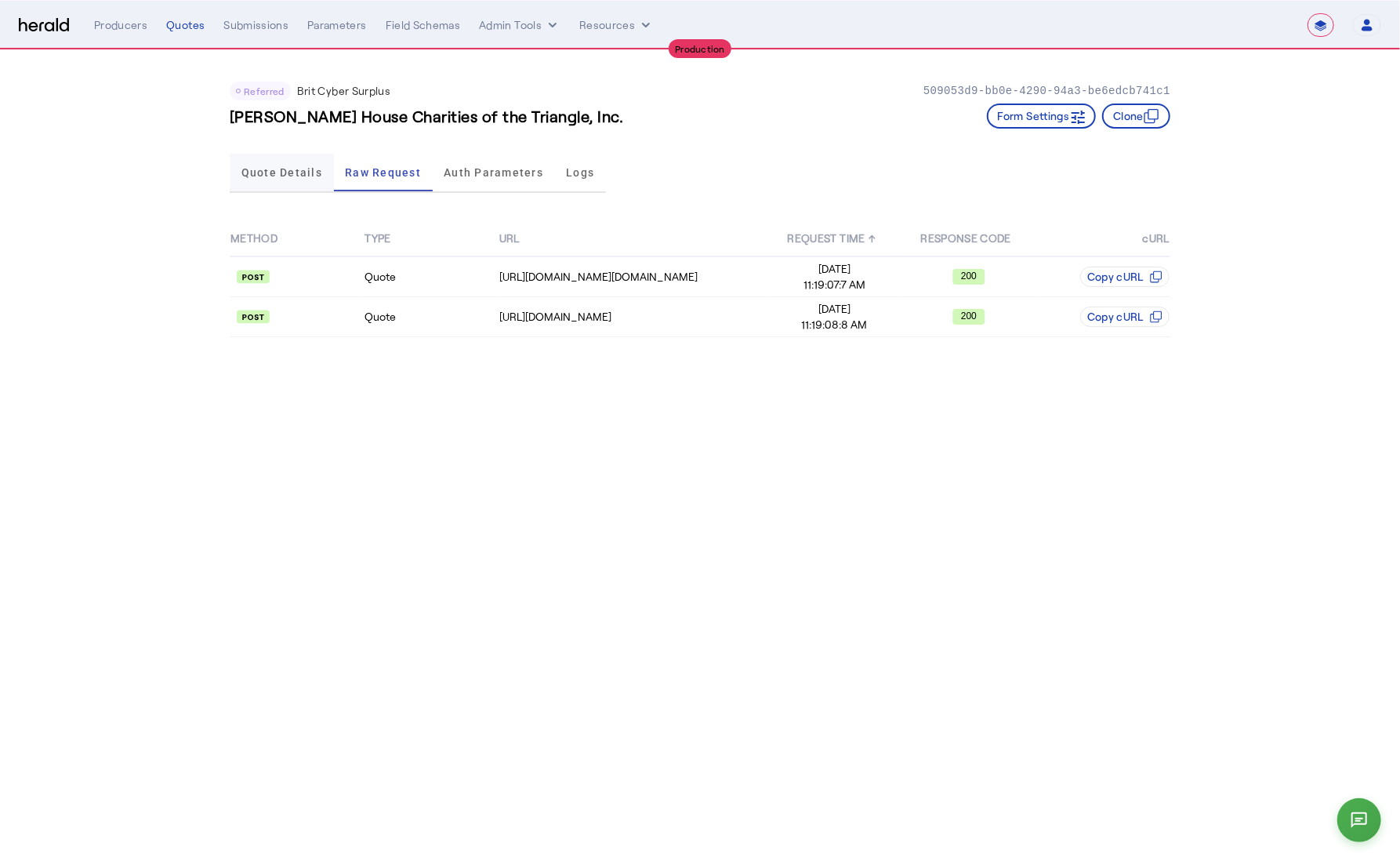
click at [286, 186] on span "Quote Details" at bounding box center [282, 172] width 81 height 38
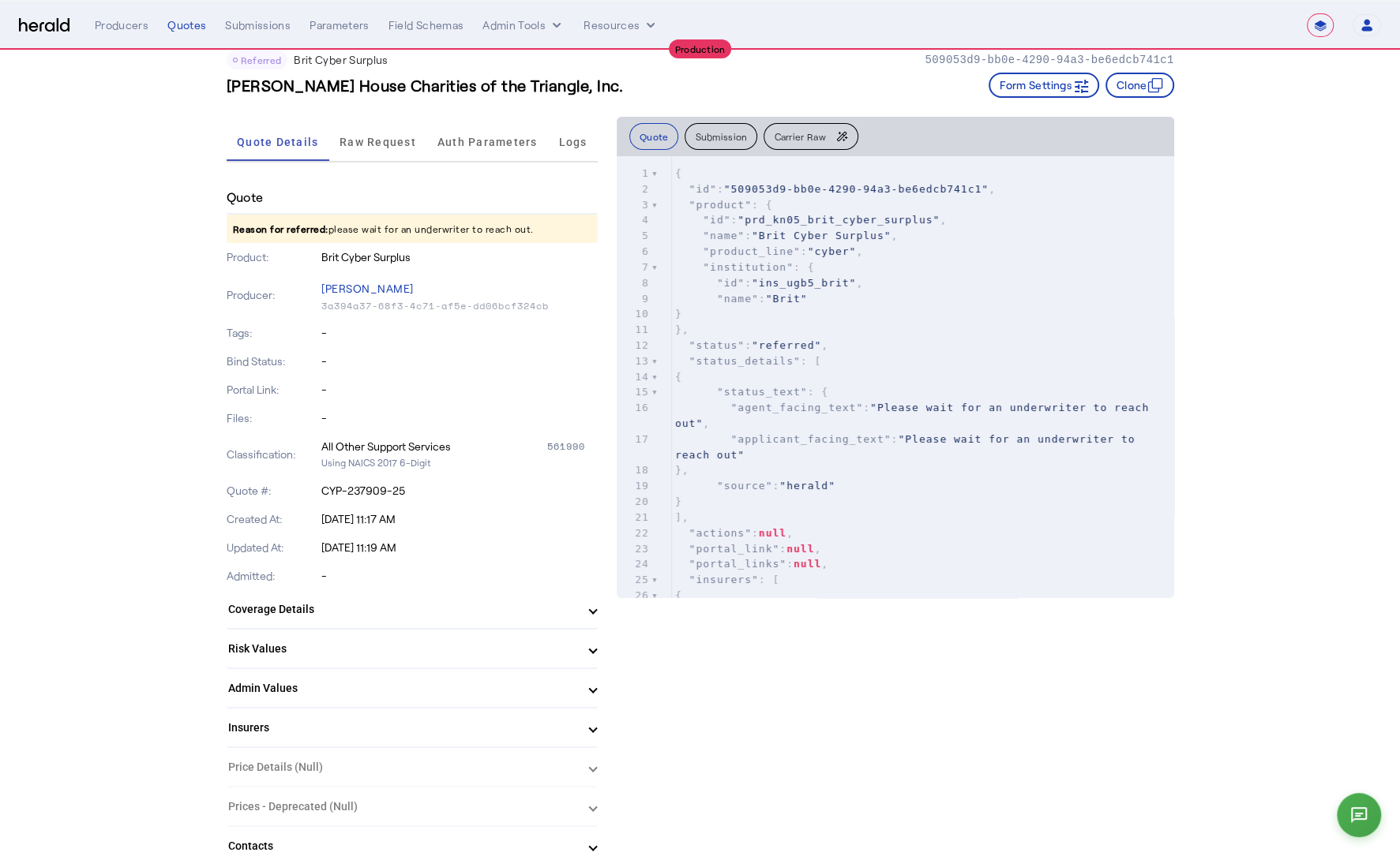
scroll to position [152, 0]
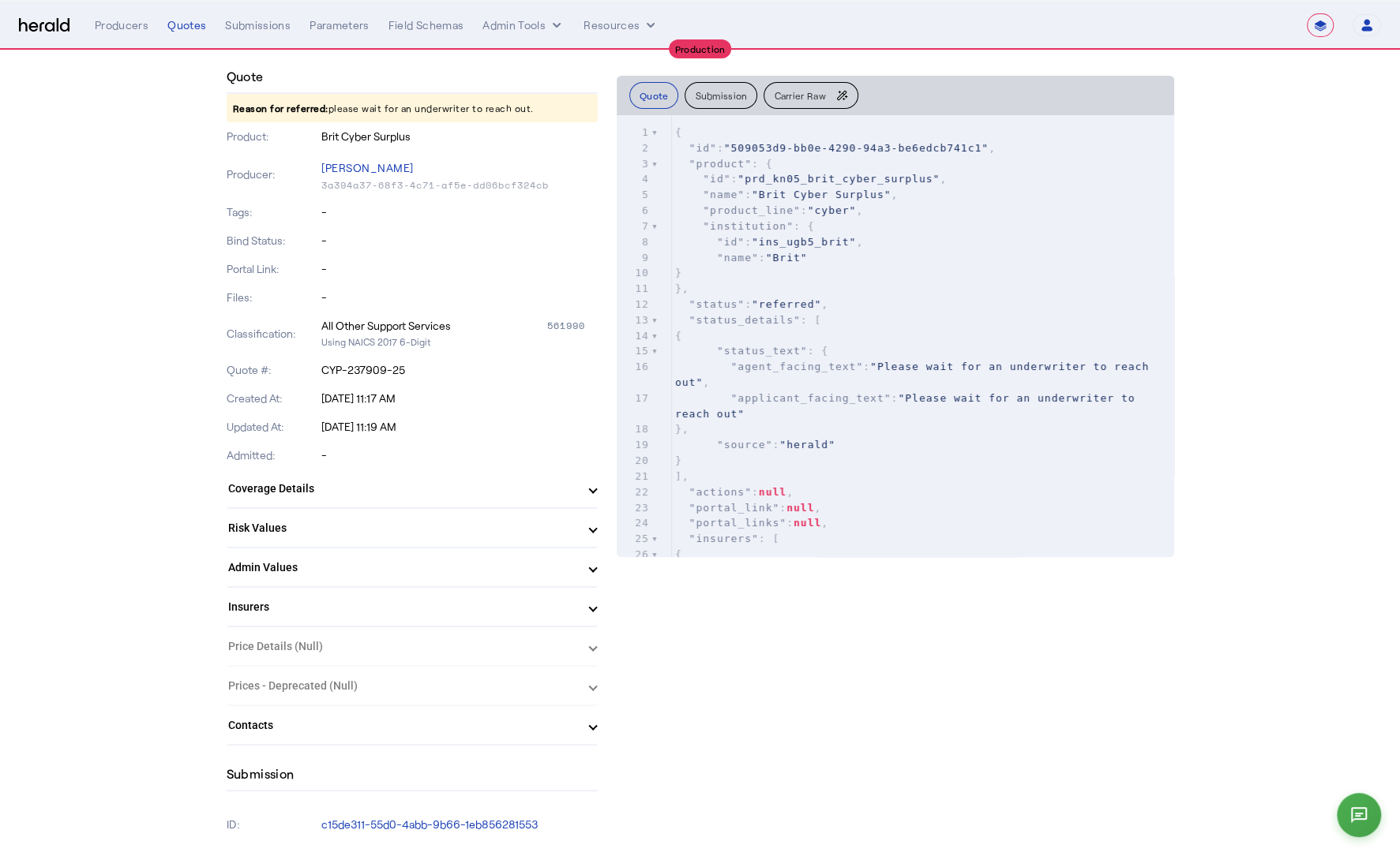
click at [346, 543] on mat-expansion-panel-header "Risk Values" at bounding box center [413, 528] width 372 height 38
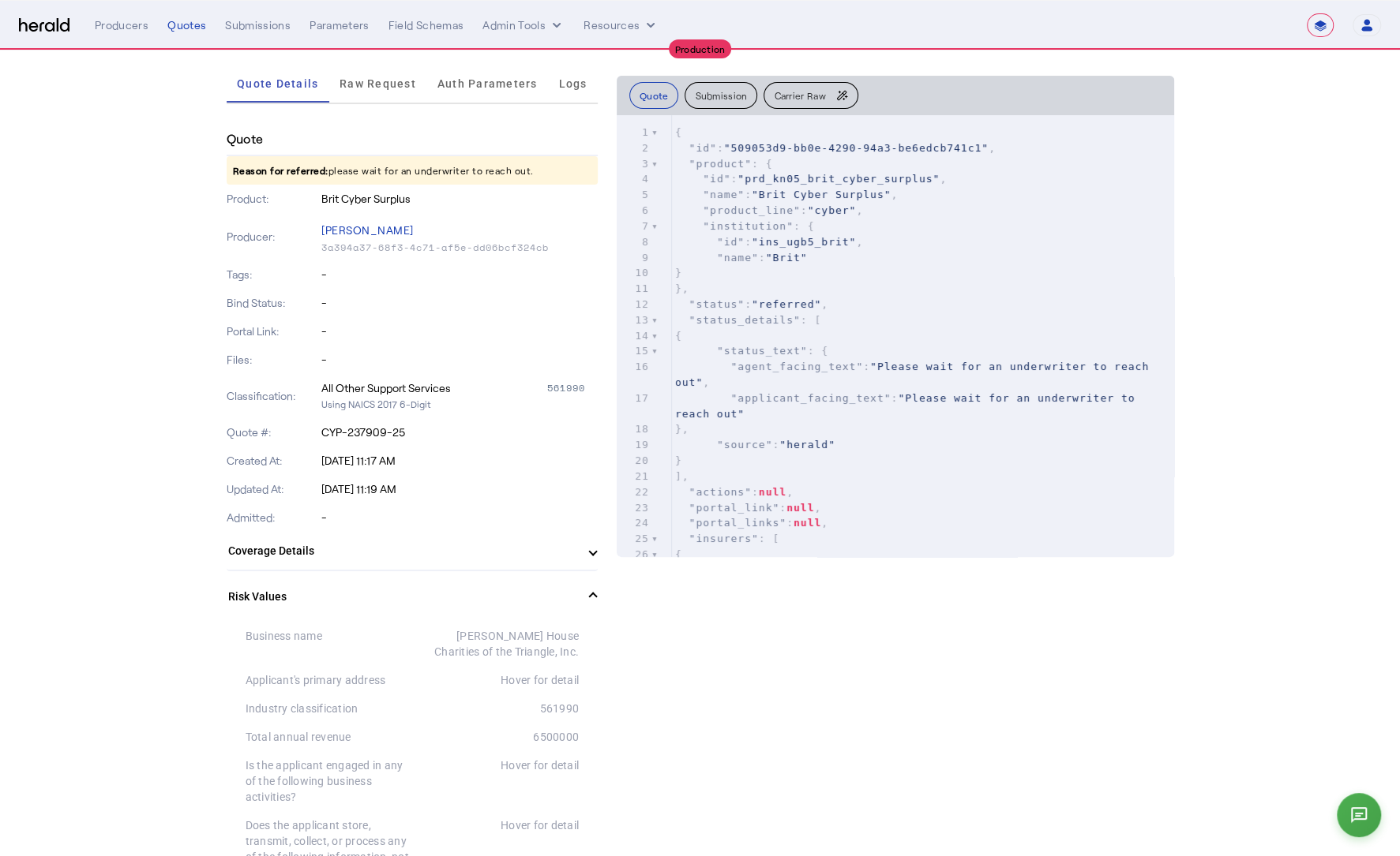
scroll to position [64, 0]
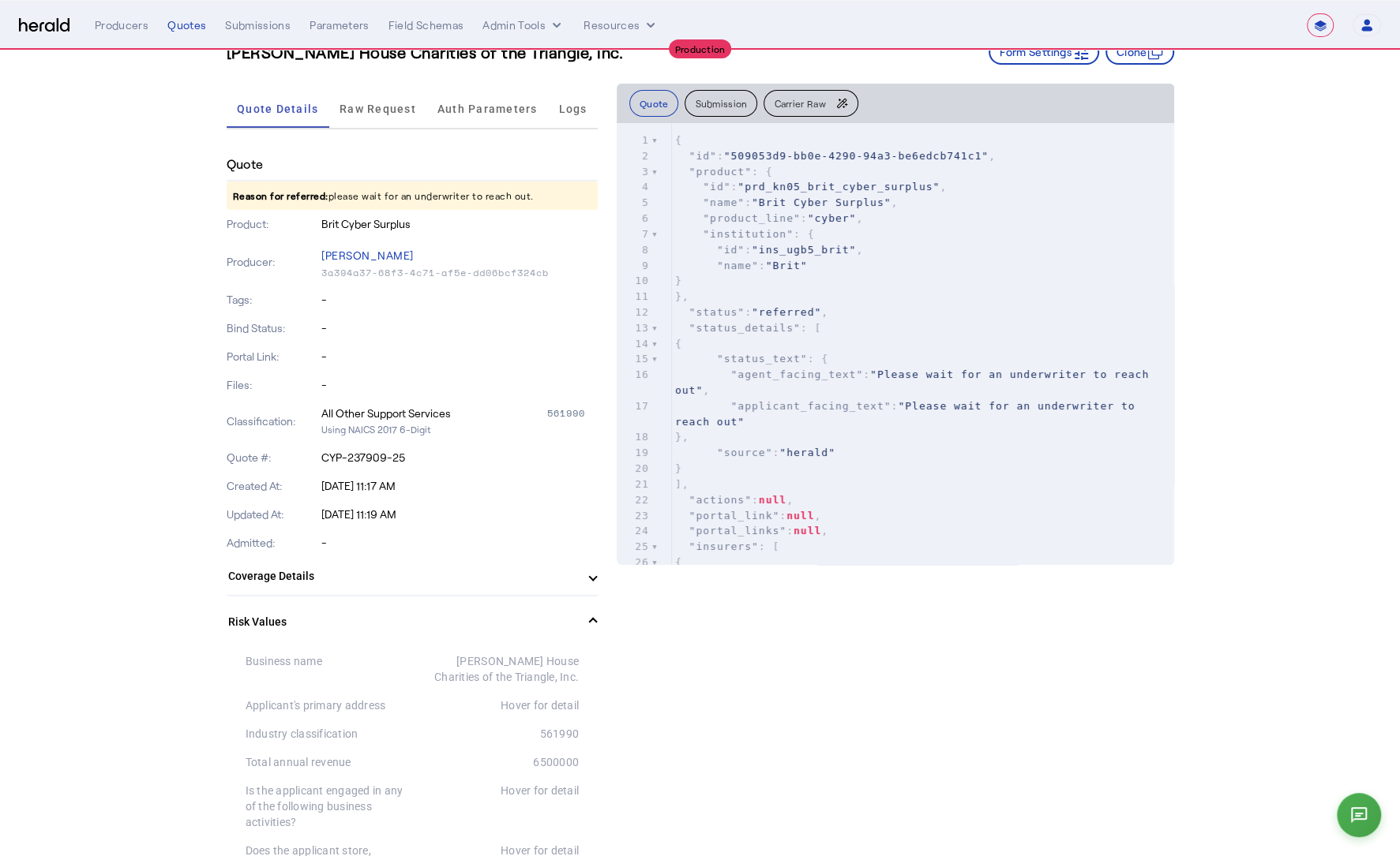
click at [398, 624] on mat-panel-title "Risk Values" at bounding box center [402, 621] width 349 height 17
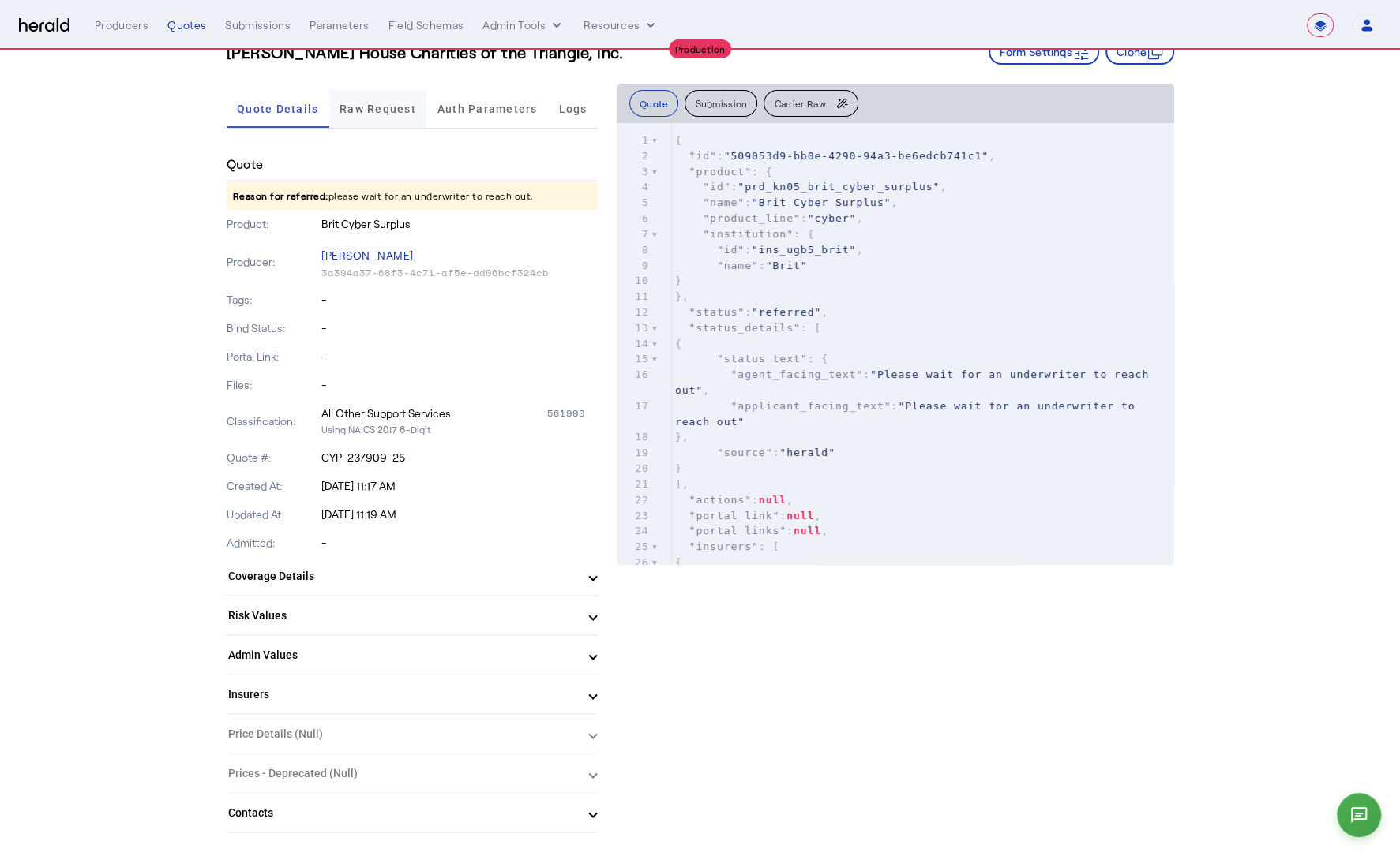
click at [391, 115] on span "Raw Request" at bounding box center [377, 108] width 76 height 38
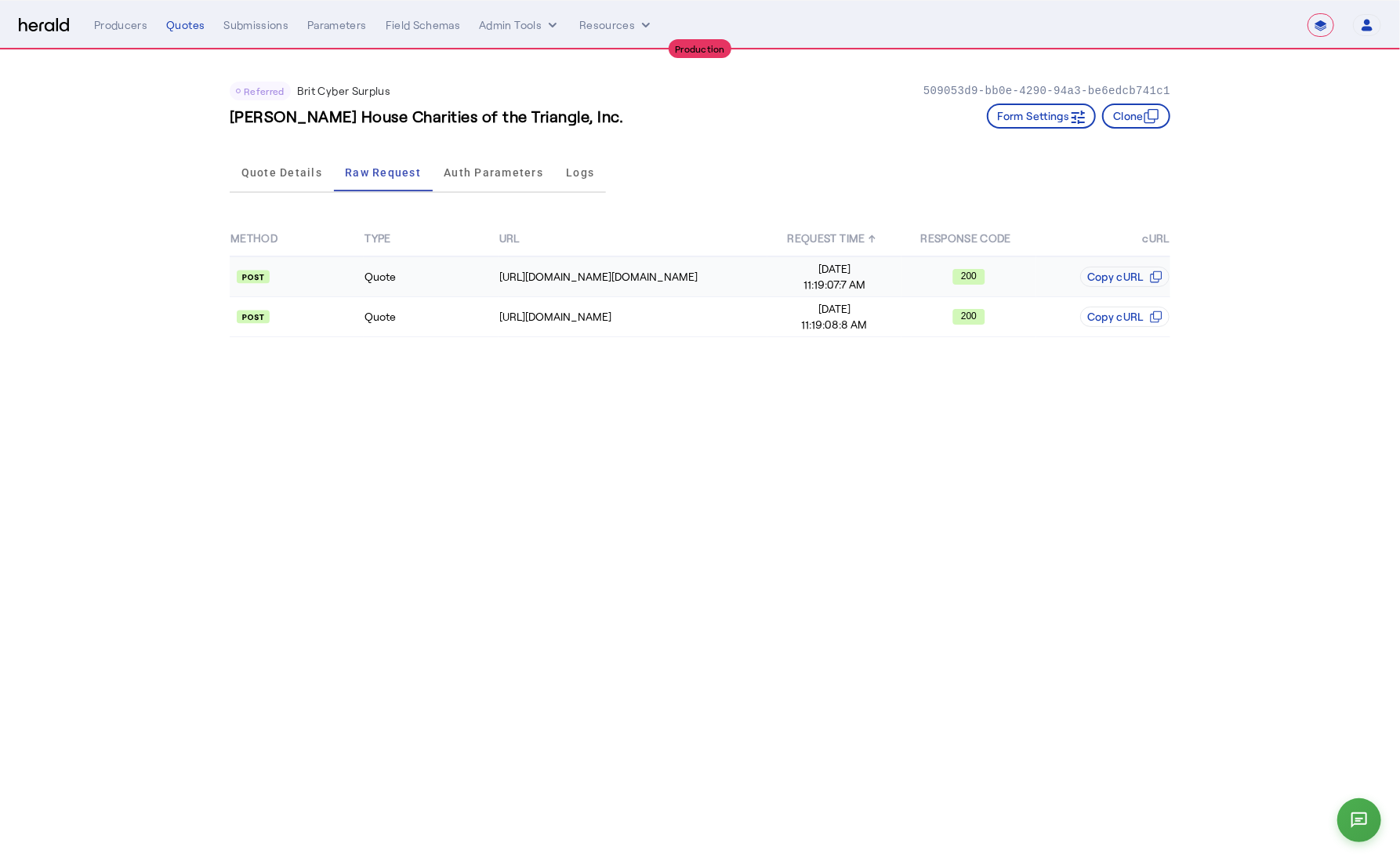
click at [442, 294] on td "Quote" at bounding box center [431, 277] width 134 height 41
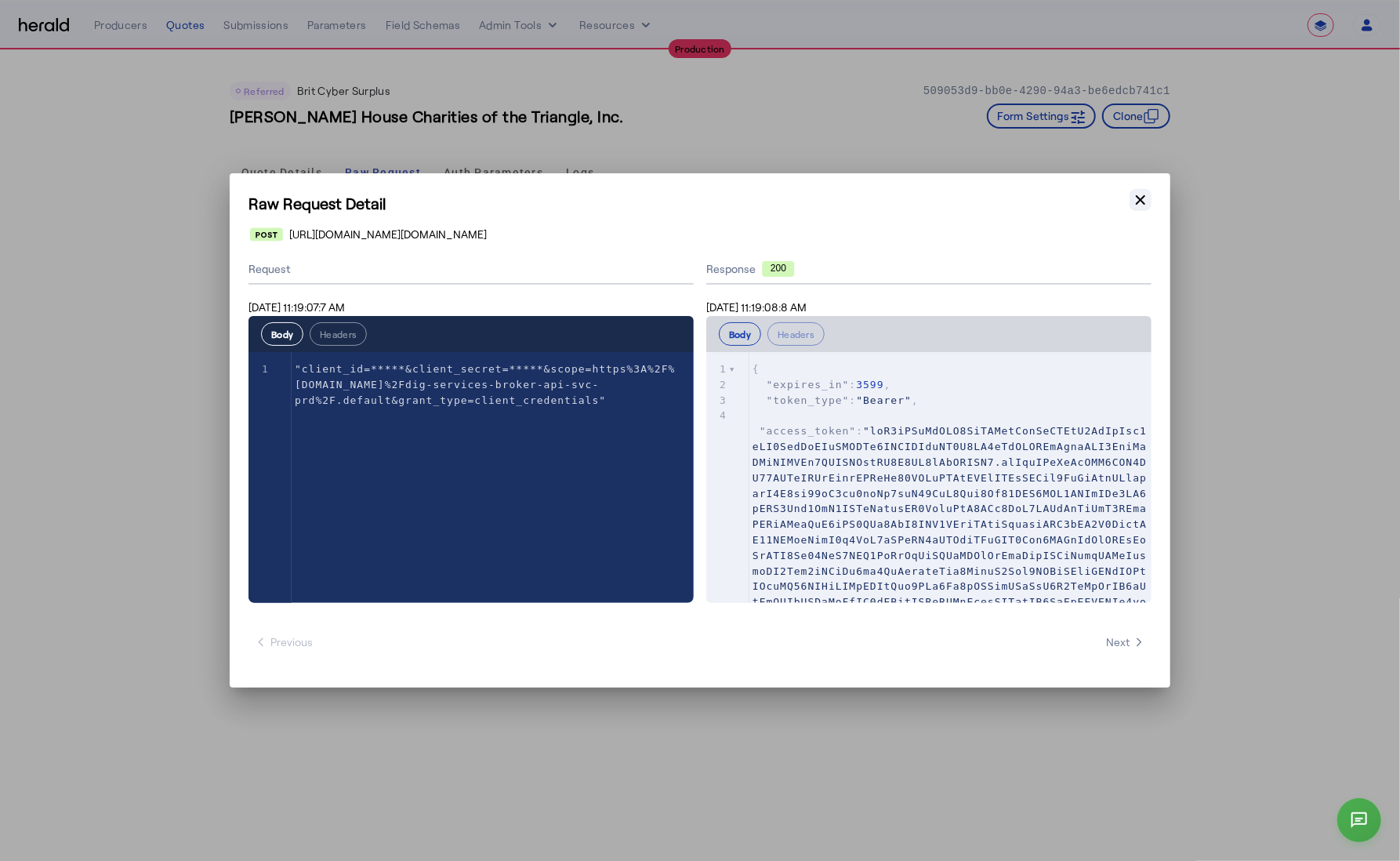
click at [1133, 209] on button "Close modal" at bounding box center [1141, 200] width 22 height 22
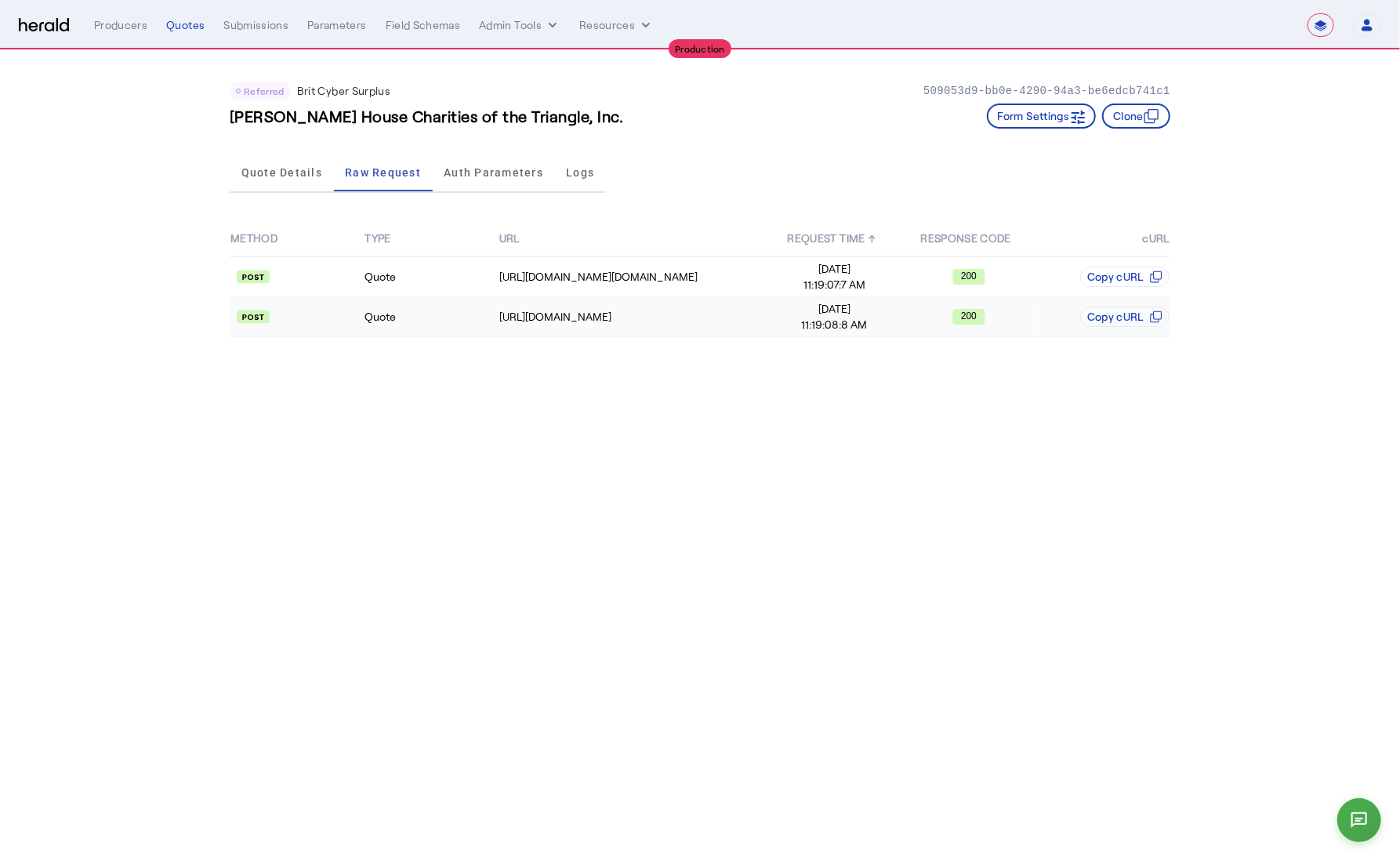
click at [480, 314] on td "Quote" at bounding box center [431, 316] width 134 height 40
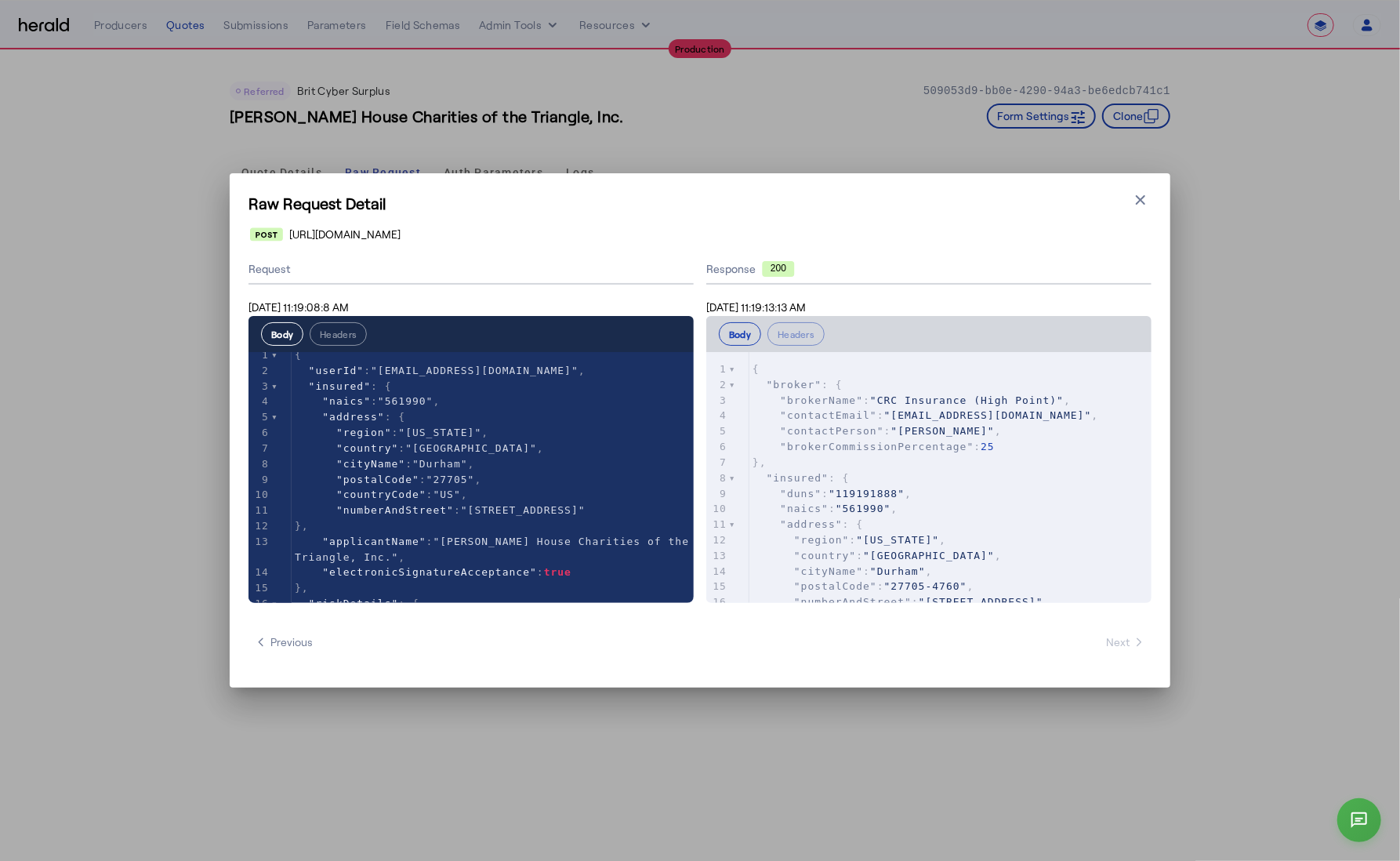
scroll to position [29, 0]
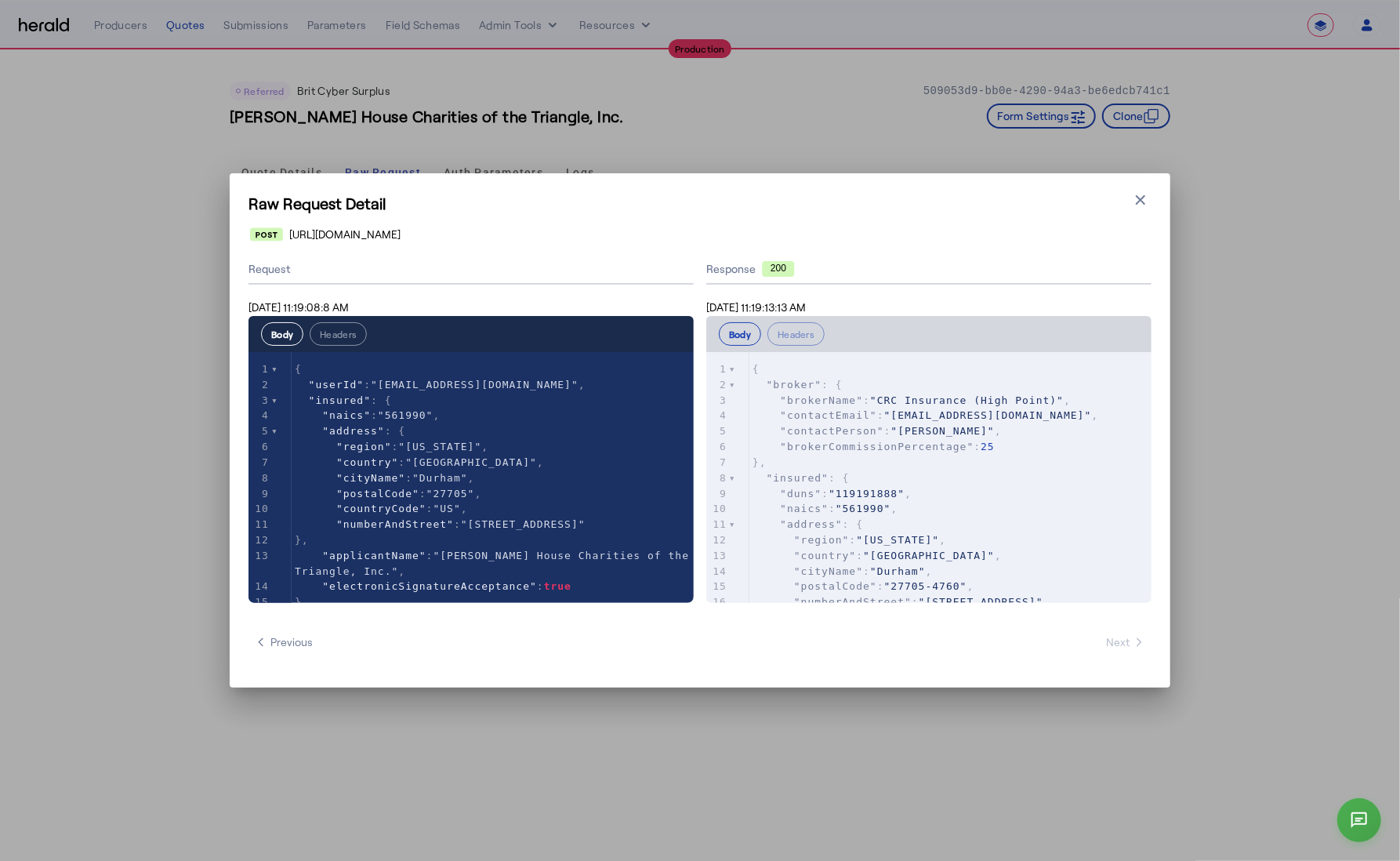
type textarea "******"
